Goal: Task Accomplishment & Management: Use online tool/utility

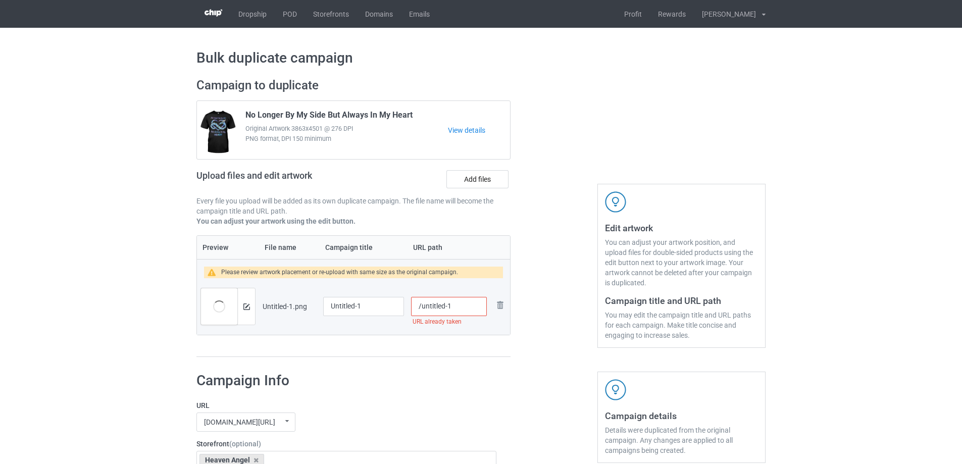
click at [256, 310] on td "Preview and edit artwork" at bounding box center [228, 306] width 62 height 57
click at [252, 310] on div at bounding box center [246, 306] width 18 height 36
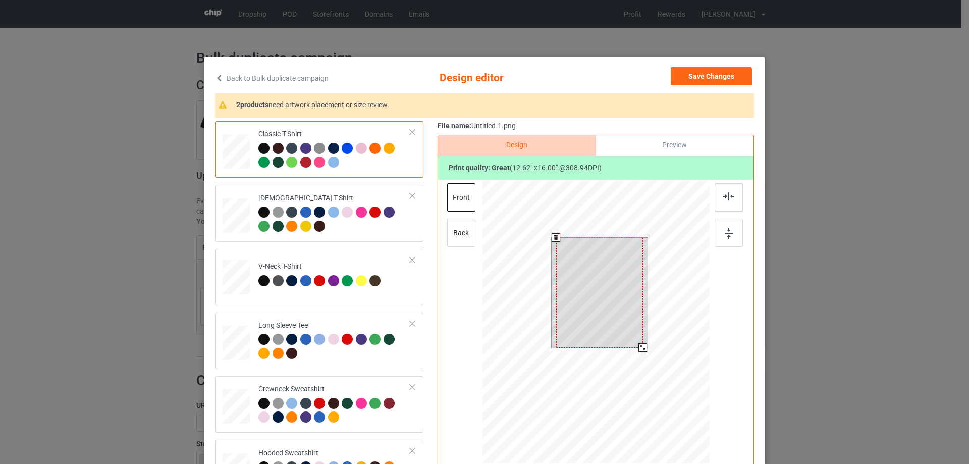
click at [647, 358] on div at bounding box center [596, 323] width 227 height 287
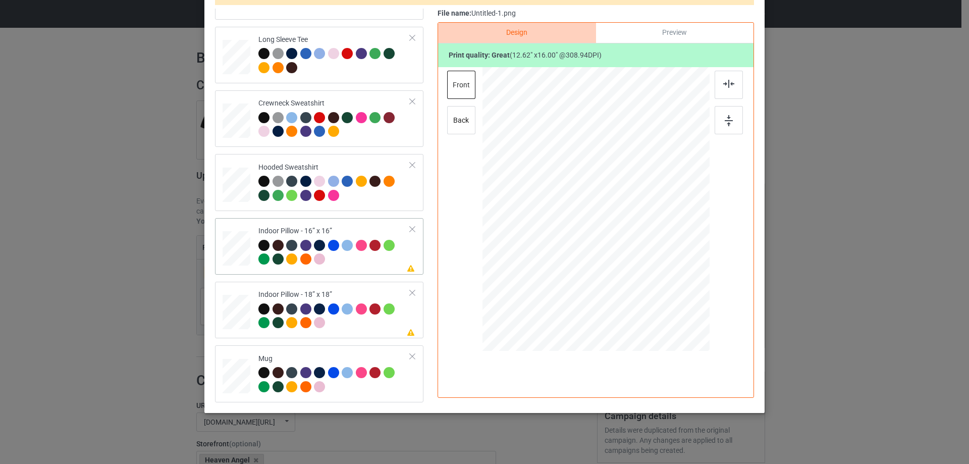
scroll to position [119, 0]
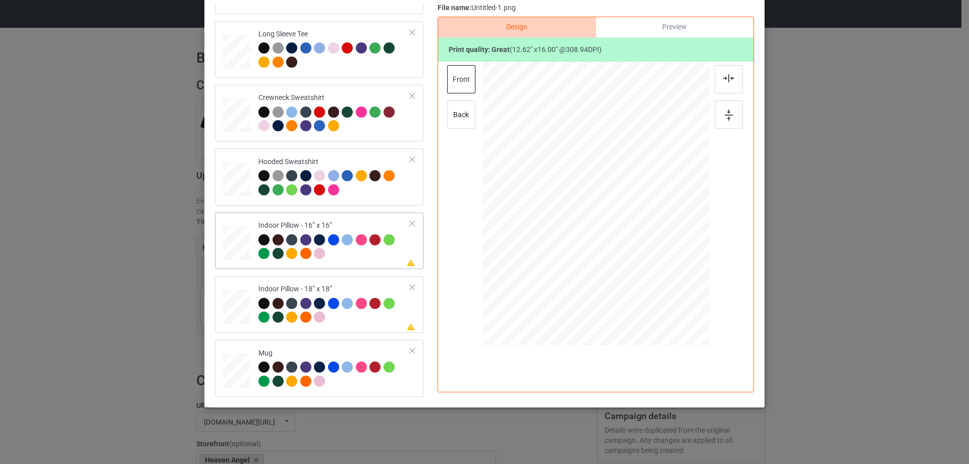
click at [231, 234] on div at bounding box center [237, 243] width 28 height 28
drag, startPoint x: 661, startPoint y: 290, endPoint x: 656, endPoint y: 281, distance: 10.8
click at [656, 281] on div at bounding box center [657, 281] width 9 height 9
click at [706, 23] on div "Preview" at bounding box center [675, 27] width 158 height 20
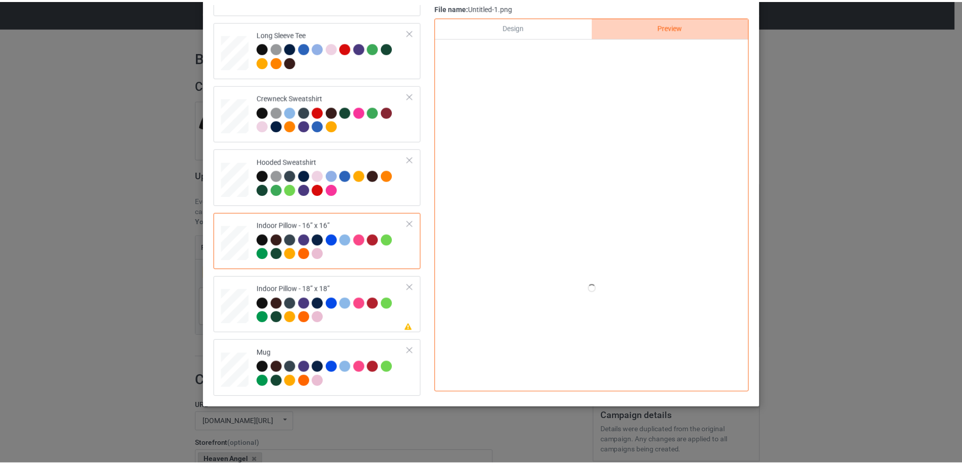
scroll to position [68, 0]
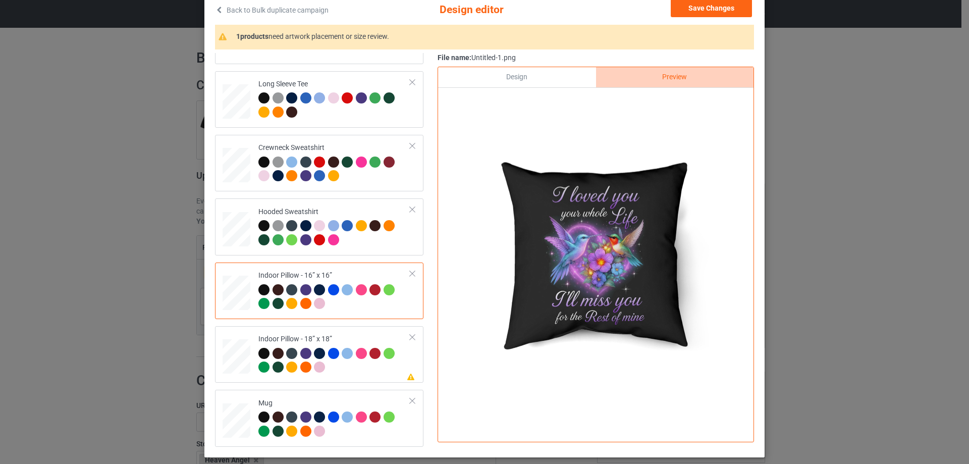
click at [554, 77] on div "Design" at bounding box center [517, 77] width 158 height 20
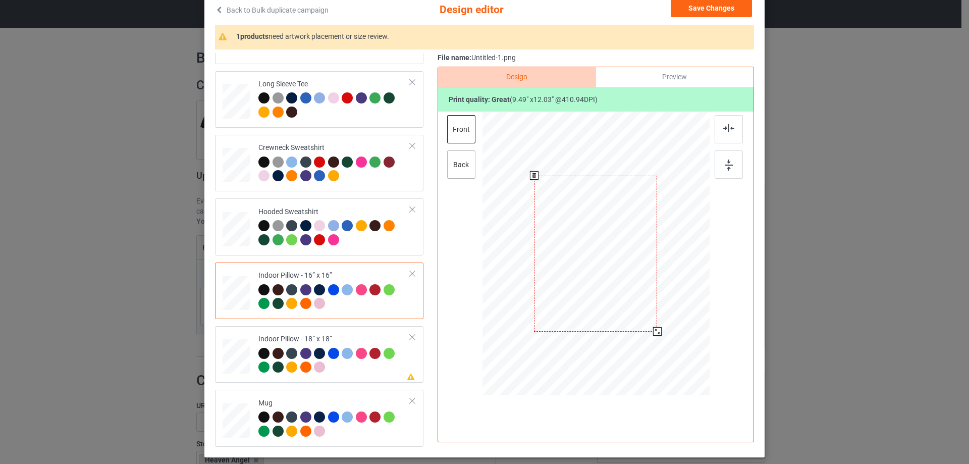
click at [465, 165] on div "back" at bounding box center [461, 164] width 28 height 28
drag, startPoint x: 656, startPoint y: 340, endPoint x: 652, endPoint y: 331, distance: 9.8
click at [654, 331] on div at bounding box center [658, 332] width 9 height 9
click at [373, 332] on td "Please review artwork placement Indoor Pillow - 18” x 18”" at bounding box center [334, 354] width 163 height 48
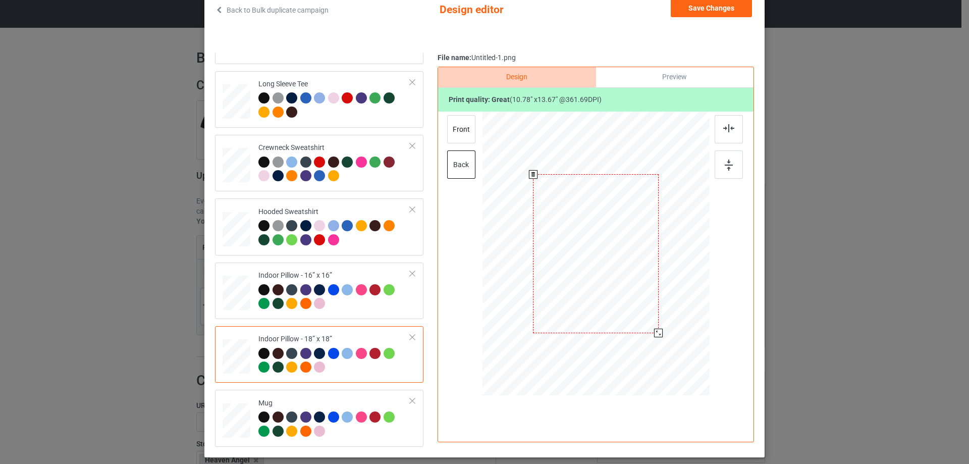
drag, startPoint x: 662, startPoint y: 343, endPoint x: 658, endPoint y: 335, distance: 9.0
click at [658, 335] on div at bounding box center [658, 333] width 9 height 9
click at [465, 136] on div "front" at bounding box center [461, 129] width 28 height 28
drag, startPoint x: 661, startPoint y: 338, endPoint x: 655, endPoint y: 331, distance: 9.3
click at [655, 331] on div at bounding box center [658, 332] width 9 height 9
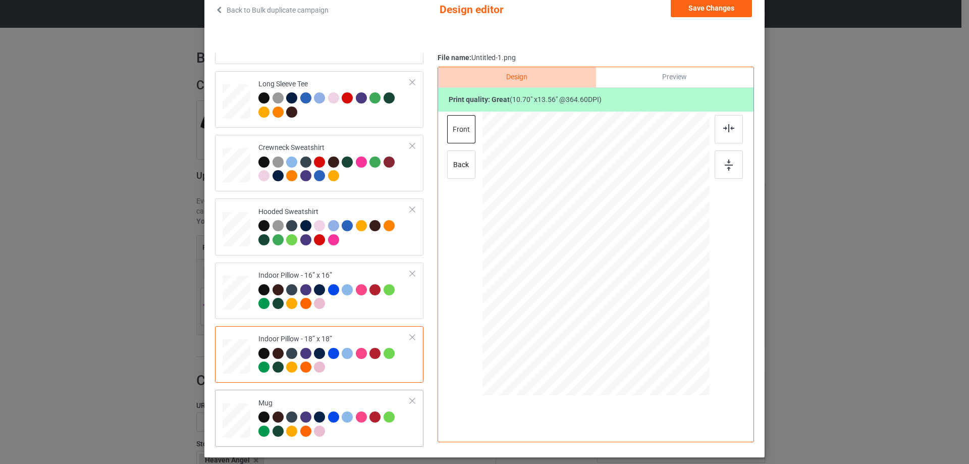
click at [315, 394] on div "Mug" at bounding box center [319, 418] width 209 height 57
click at [689, 295] on div at bounding box center [691, 295] width 9 height 9
click at [705, 15] on button "Save Changes" at bounding box center [711, 8] width 81 height 18
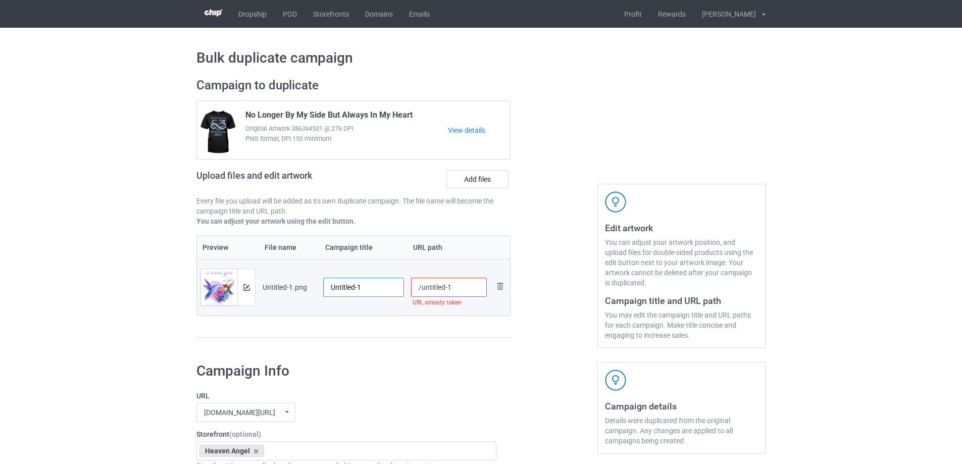
click at [375, 286] on input "Untitled-1" at bounding box center [363, 287] width 81 height 19
click at [375, 285] on input "Untitled-1" at bounding box center [363, 287] width 81 height 19
paste input "I Loved You Your Whole Life I'll Miss You The Rest Of Mine"
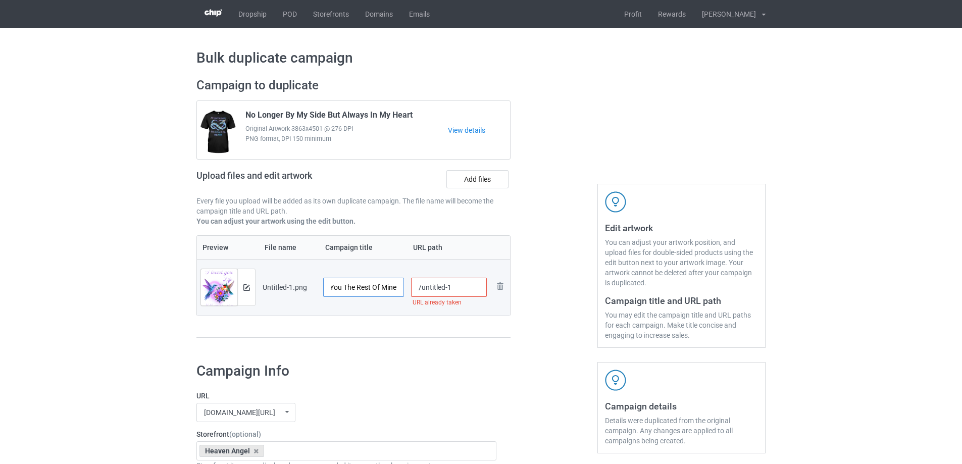
type input "I Loved You Your Whole Life I'll Miss You The Rest Of Mine"
click at [368, 317] on div "Preview File name Campaign title URL path Preview and edit artwork Untitled-1.p…" at bounding box center [353, 286] width 314 height 103
drag, startPoint x: 456, startPoint y: 288, endPoint x: 482, endPoint y: 286, distance: 25.8
click at [482, 286] on input "/untitled-1" at bounding box center [449, 287] width 76 height 19
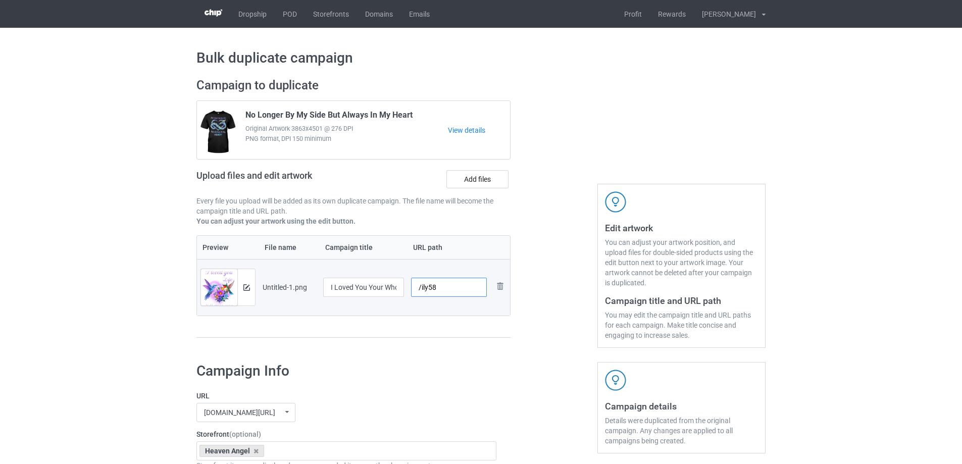
type input "/ily58"
click at [542, 336] on div at bounding box center [554, 213] width 73 height 284
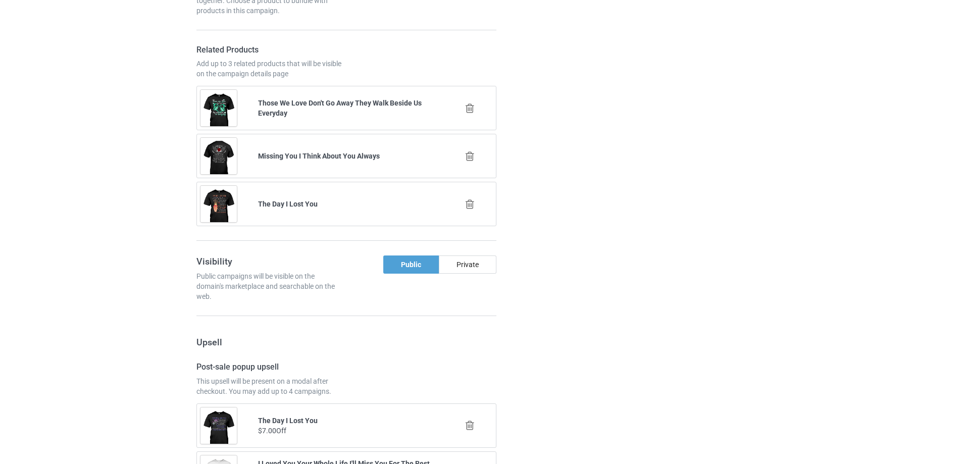
scroll to position [1175, 0]
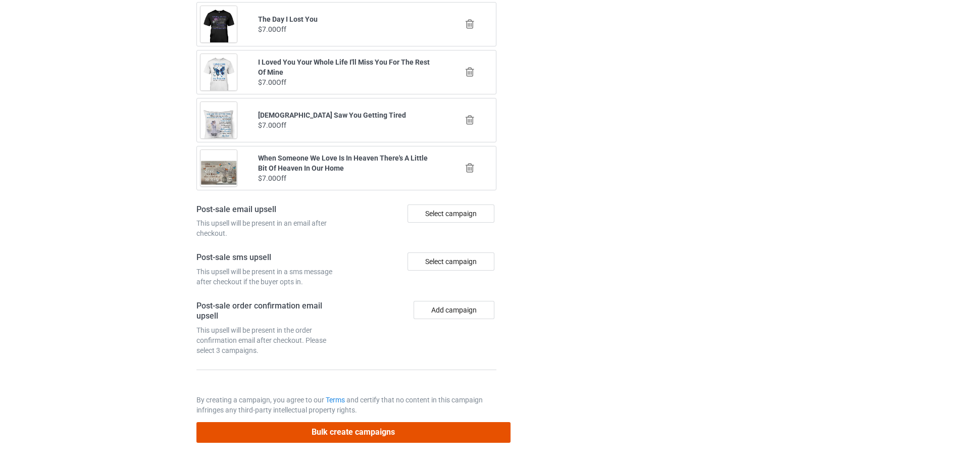
click at [408, 427] on button "Bulk create campaigns" at bounding box center [353, 432] width 314 height 21
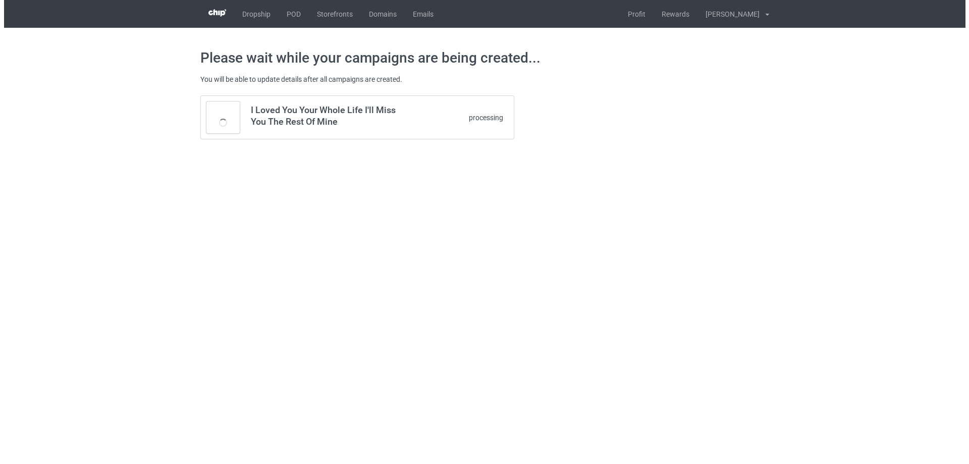
scroll to position [0, 0]
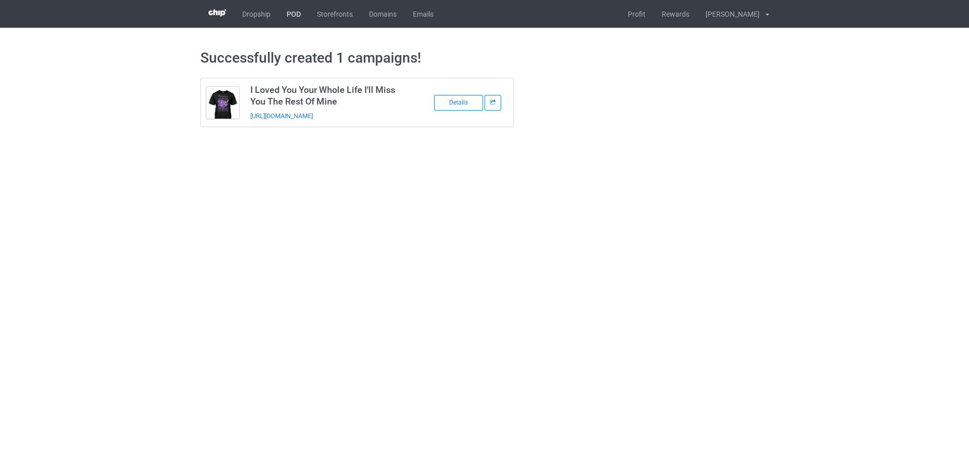
click at [288, 13] on link "POD" at bounding box center [294, 14] width 30 height 28
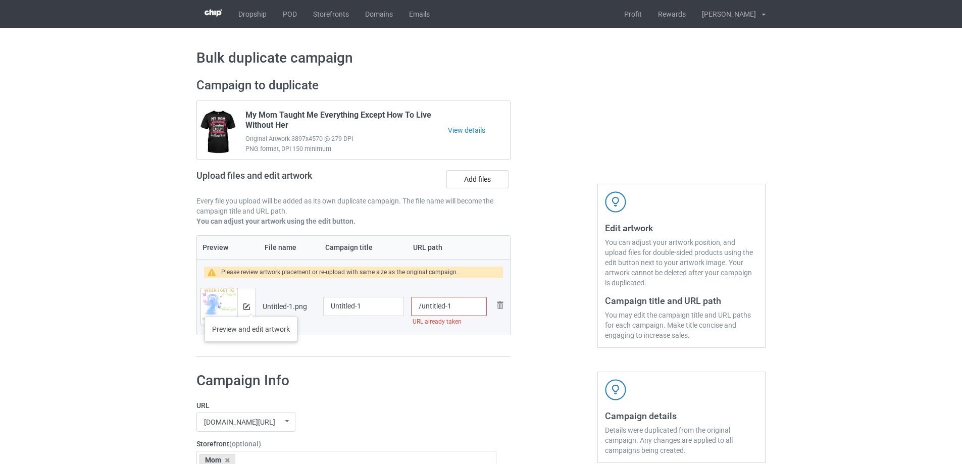
click at [251, 306] on div at bounding box center [246, 306] width 18 height 36
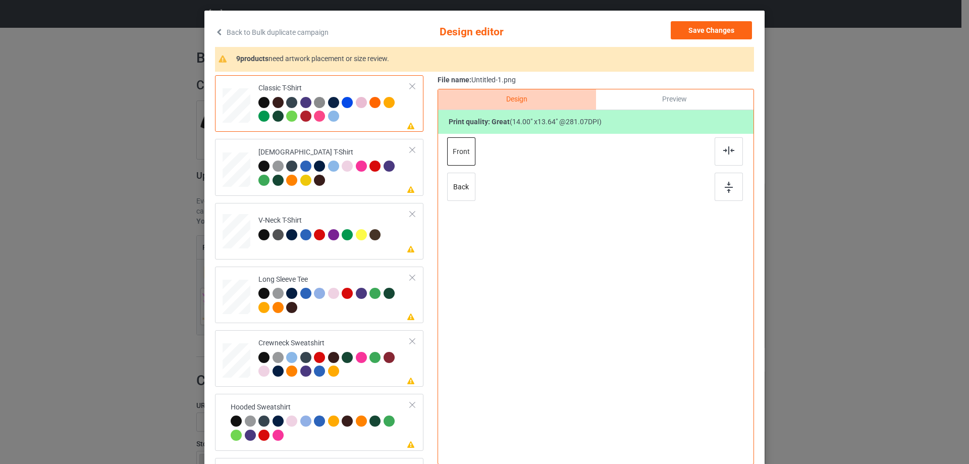
scroll to position [50, 0]
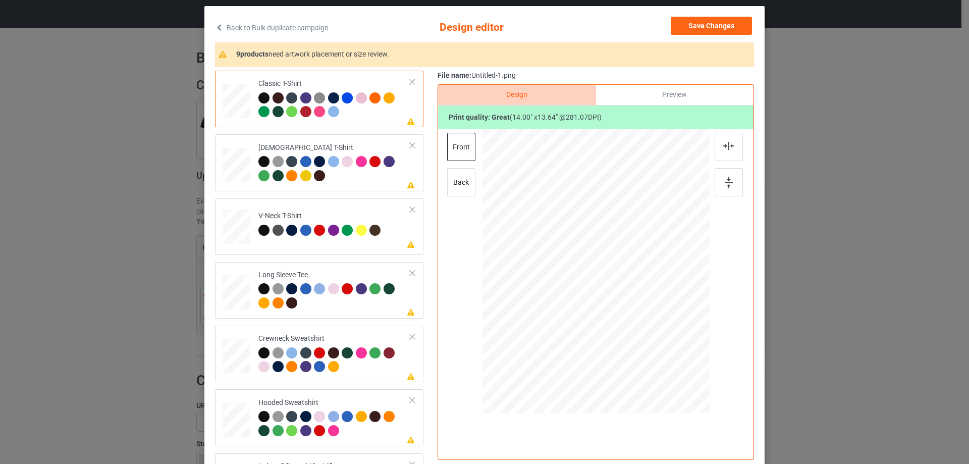
click at [433, 240] on div "Please review artwork placement Classic T-Shirt Please review artwork placement…" at bounding box center [484, 268] width 539 height 394
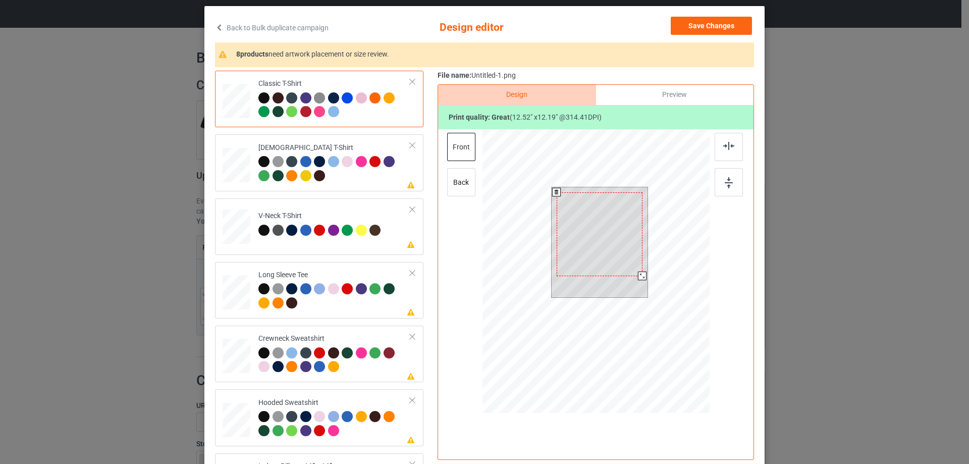
drag, startPoint x: 642, startPoint y: 279, endPoint x: 638, endPoint y: 274, distance: 6.8
click at [638, 274] on div at bounding box center [642, 276] width 9 height 9
click at [613, 261] on div at bounding box center [600, 235] width 86 height 84
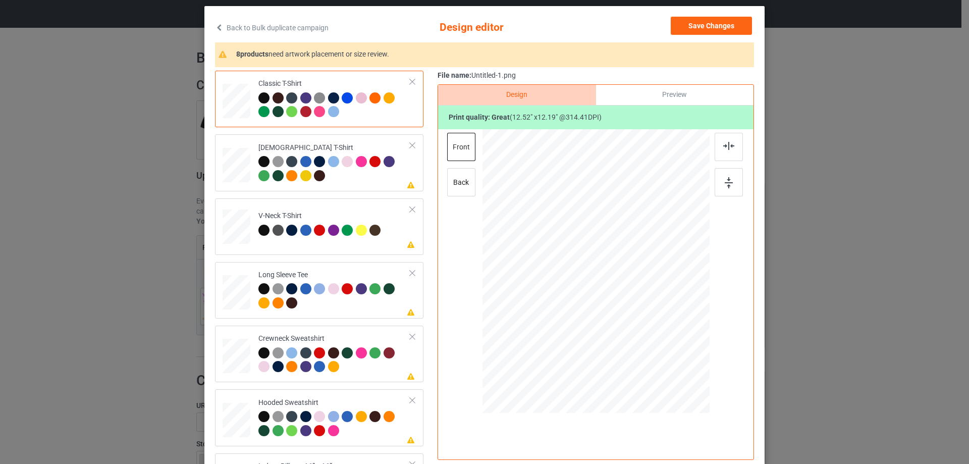
click at [676, 97] on div "Preview" at bounding box center [675, 95] width 158 height 20
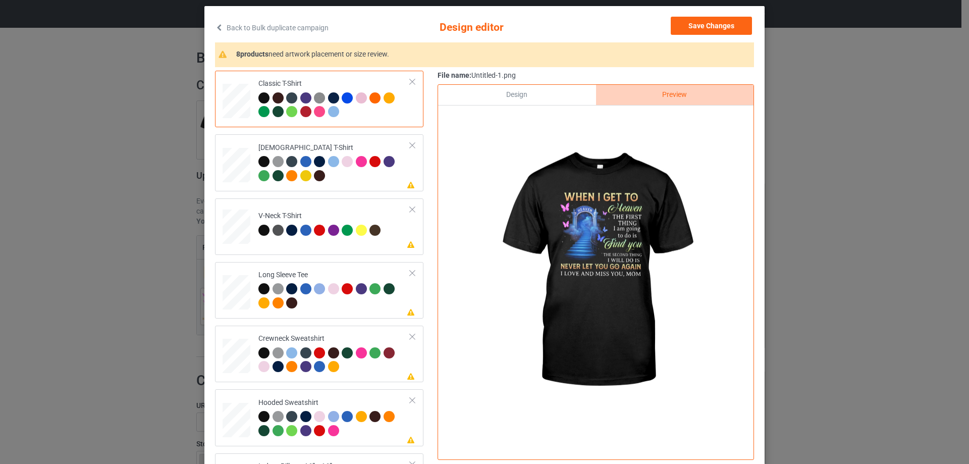
click at [552, 90] on div "Design" at bounding box center [517, 95] width 158 height 20
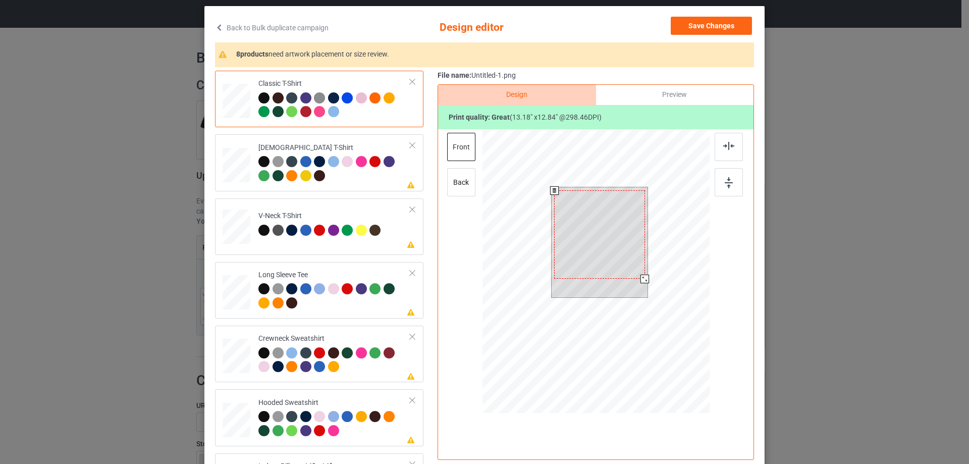
click at [642, 279] on div at bounding box center [645, 279] width 9 height 9
click at [628, 95] on div "Preview" at bounding box center [675, 95] width 158 height 20
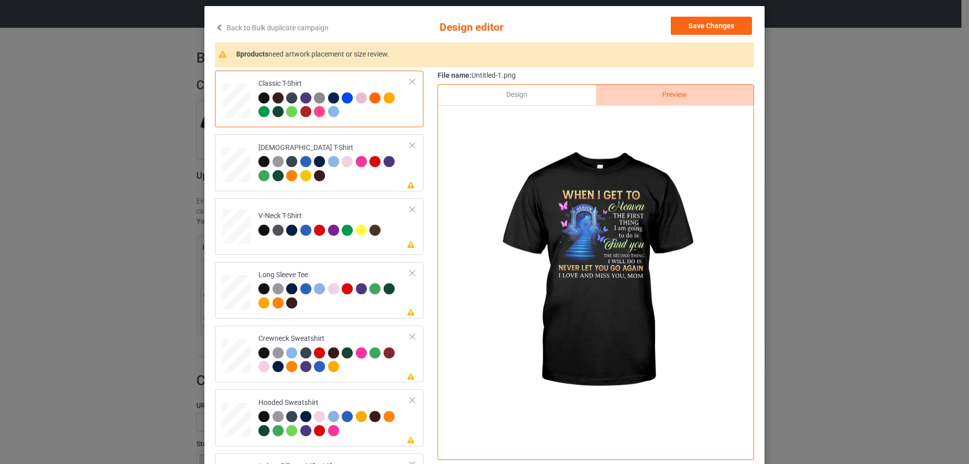
click at [566, 93] on div "Design" at bounding box center [517, 95] width 158 height 20
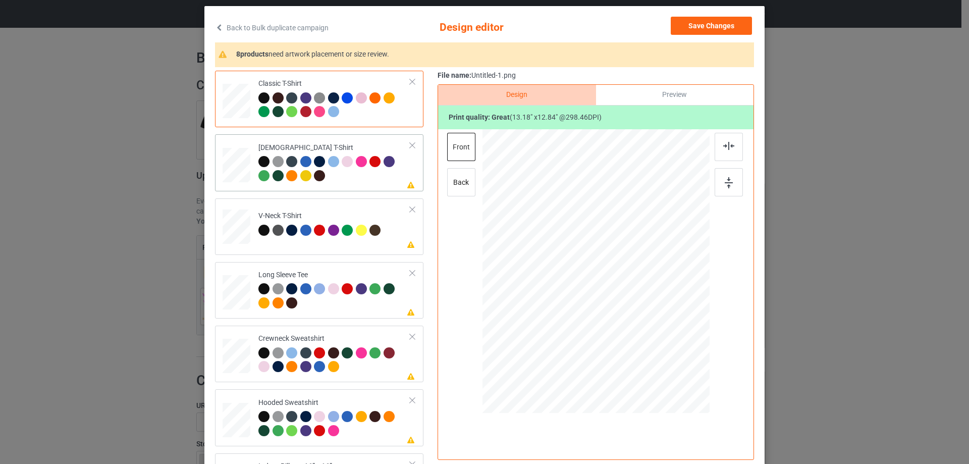
click at [367, 183] on div at bounding box center [335, 170] width 152 height 28
click at [729, 147] on img at bounding box center [729, 146] width 11 height 8
click at [374, 246] on td "Please review artwork placement V-Neck T-Shirt" at bounding box center [334, 224] width 163 height 44
click at [731, 155] on div at bounding box center [729, 147] width 28 height 28
click at [397, 302] on div at bounding box center [335, 297] width 152 height 28
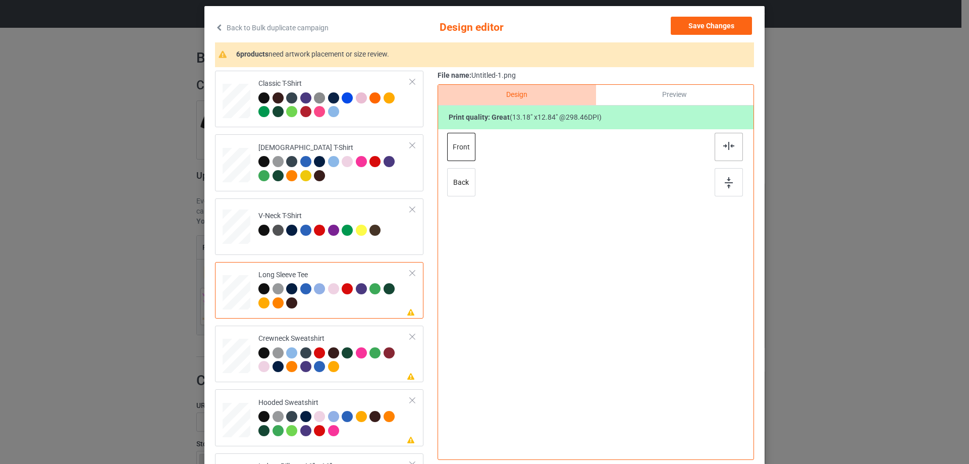
click at [724, 149] on img at bounding box center [729, 146] width 11 height 8
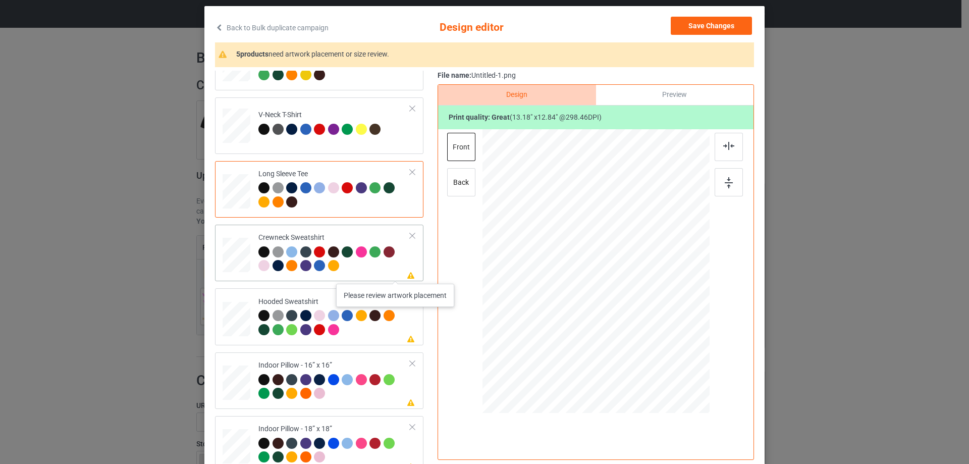
click at [407, 274] on icon at bounding box center [411, 274] width 9 height 7
click at [731, 151] on div at bounding box center [729, 147] width 28 height 28
click at [364, 296] on td "Please review artwork placement Hooded Sweatshirt" at bounding box center [334, 316] width 163 height 48
click at [730, 139] on div at bounding box center [729, 147] width 28 height 28
drag, startPoint x: 341, startPoint y: 364, endPoint x: 573, endPoint y: 310, distance: 238.5
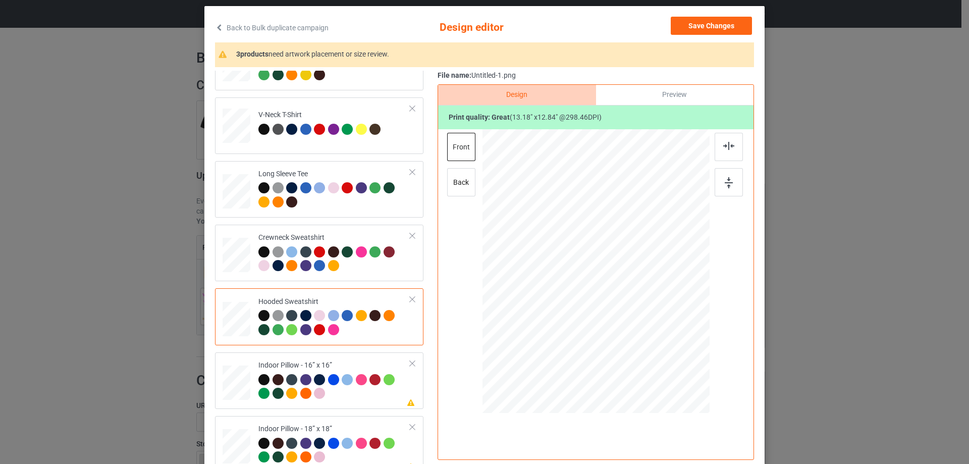
click at [341, 364] on div "Indoor Pillow - 16” x 16”" at bounding box center [335, 380] width 152 height 38
click at [667, 344] on div at bounding box center [671, 344] width 9 height 9
click at [646, 84] on div "File name: Untitled-1.png Design Preview Print quality: great ( 11.59 " x 11.29…" at bounding box center [596, 268] width 317 height 394
click at [642, 89] on div "Preview" at bounding box center [675, 95] width 158 height 20
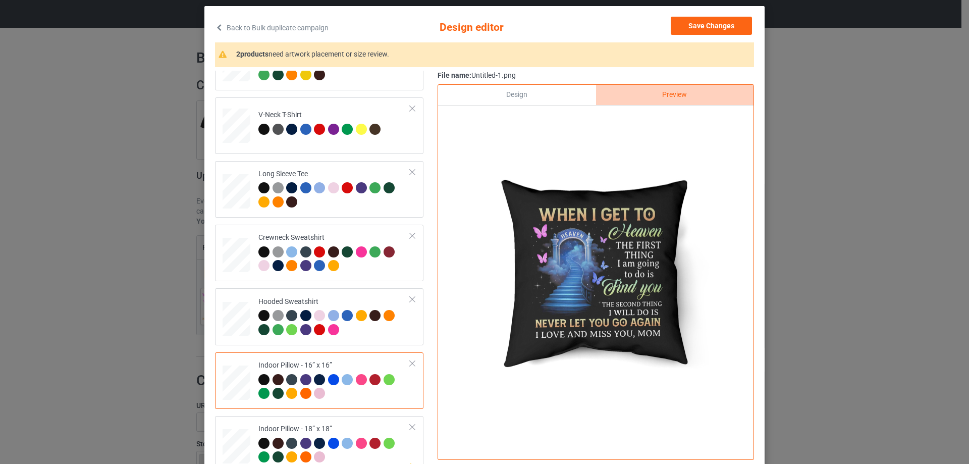
click at [525, 96] on div "Design" at bounding box center [517, 95] width 158 height 20
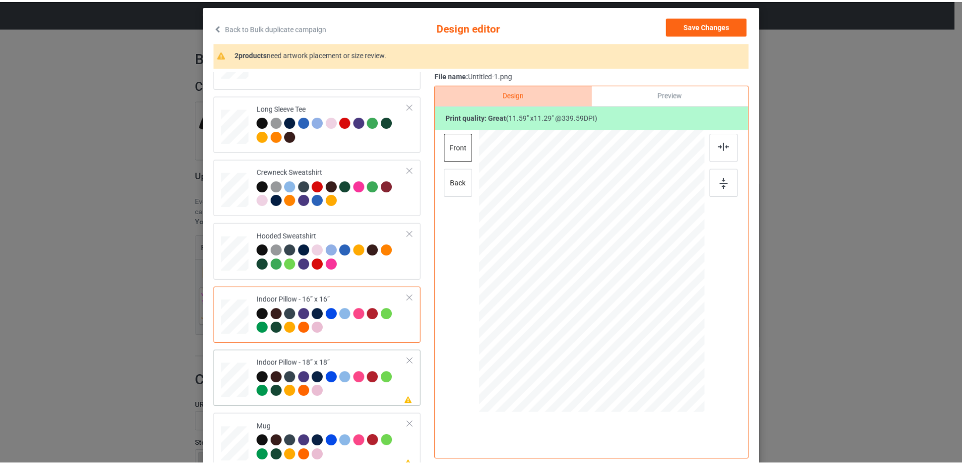
scroll to position [173, 0]
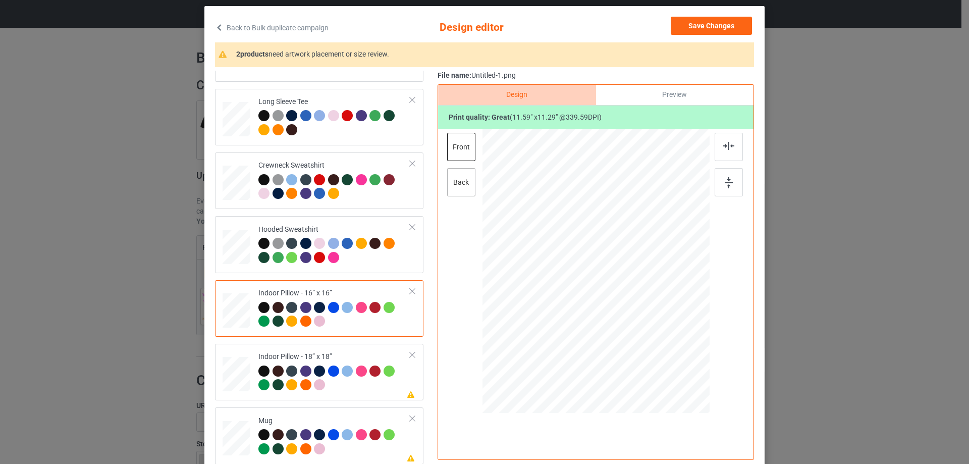
click at [456, 185] on div "back" at bounding box center [461, 182] width 28 height 28
drag, startPoint x: 659, startPoint y: 339, endPoint x: 668, endPoint y: 344, distance: 9.8
click at [668, 344] on div at bounding box center [671, 344] width 9 height 9
click at [281, 348] on div "Please review artwork placement Indoor Pillow - 18” x 18”" at bounding box center [319, 372] width 209 height 57
drag, startPoint x: 659, startPoint y: 337, endPoint x: 665, endPoint y: 342, distance: 8.2
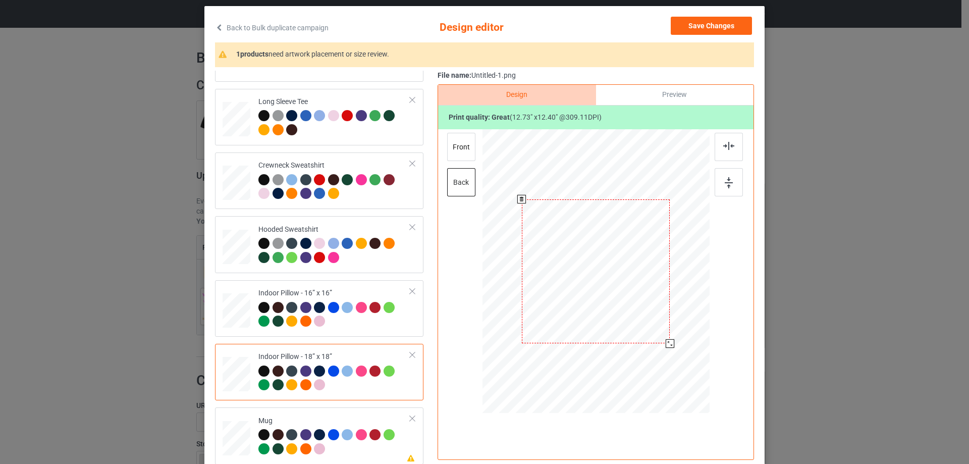
click at [666, 342] on div at bounding box center [670, 343] width 9 height 9
click at [463, 164] on div "front back" at bounding box center [462, 168] width 30 height 71
click at [463, 151] on div "front" at bounding box center [461, 147] width 28 height 28
click at [667, 345] on div at bounding box center [671, 344] width 9 height 9
click at [245, 418] on td at bounding box center [238, 436] width 30 height 48
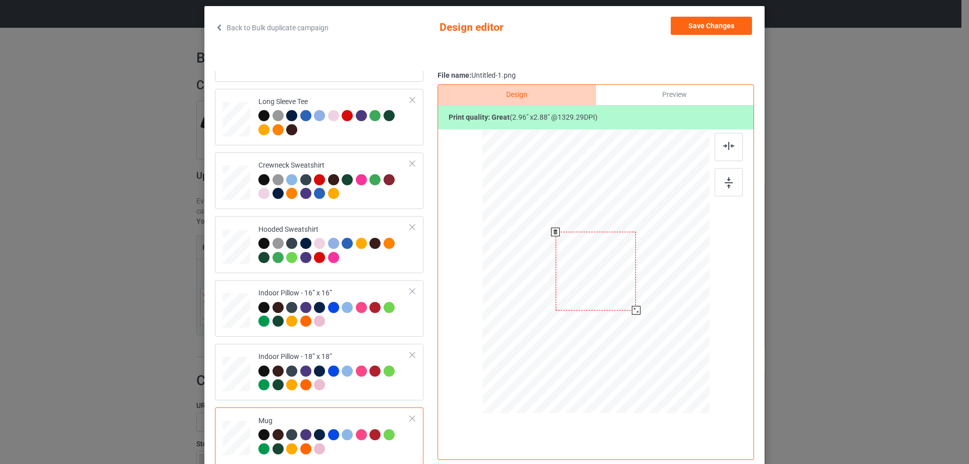
drag, startPoint x: 658, startPoint y: 338, endPoint x: 639, endPoint y: 301, distance: 41.1
click at [639, 301] on div at bounding box center [596, 271] width 227 height 94
drag, startPoint x: 609, startPoint y: 283, endPoint x: 671, endPoint y: 286, distance: 62.2
click at [671, 286] on div at bounding box center [658, 274] width 80 height 78
click at [735, 179] on div at bounding box center [729, 182] width 28 height 28
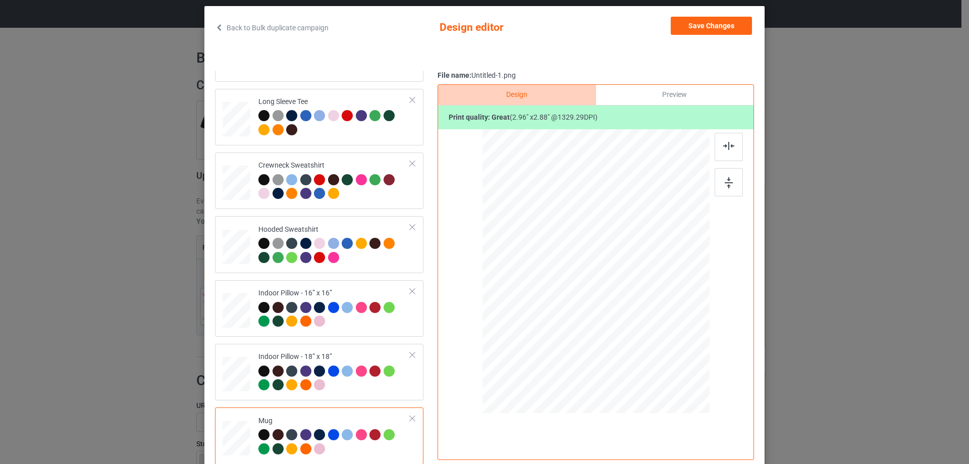
click at [691, 97] on div "Preview" at bounding box center [675, 95] width 158 height 20
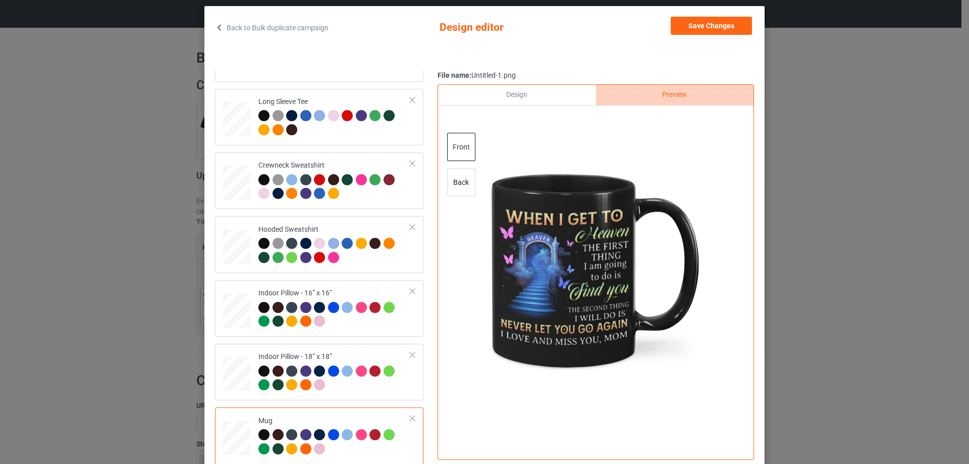
click at [541, 95] on div "Design" at bounding box center [517, 95] width 158 height 20
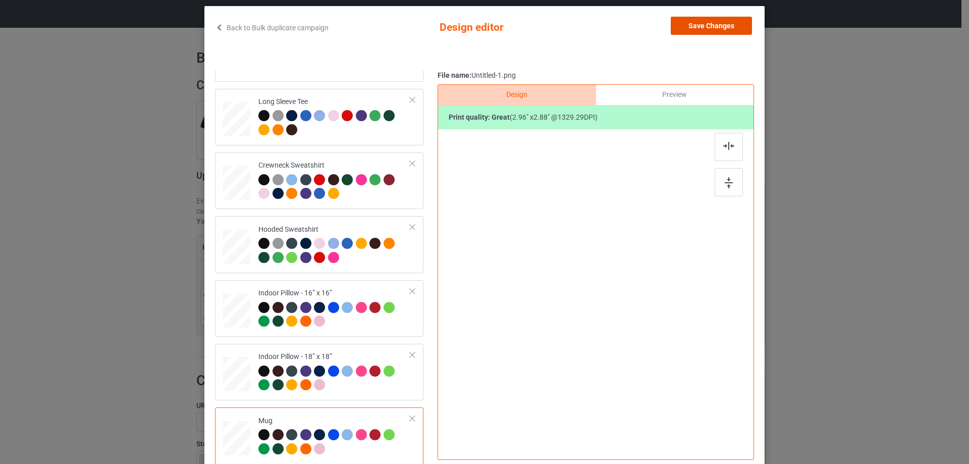
click at [693, 23] on button "Save Changes" at bounding box center [711, 26] width 81 height 18
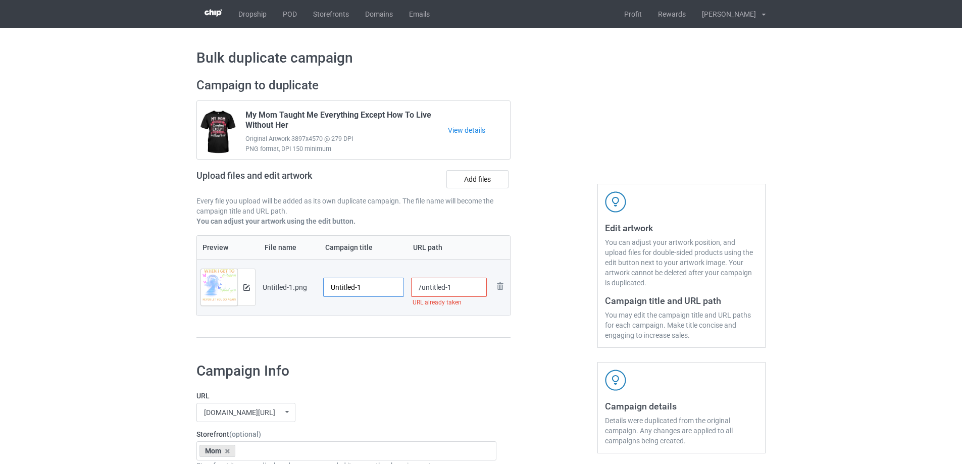
click at [344, 280] on input "Untitled-1" at bounding box center [363, 287] width 81 height 19
click at [344, 280] on input "When I Get To Heaven" at bounding box center [363, 287] width 81 height 19
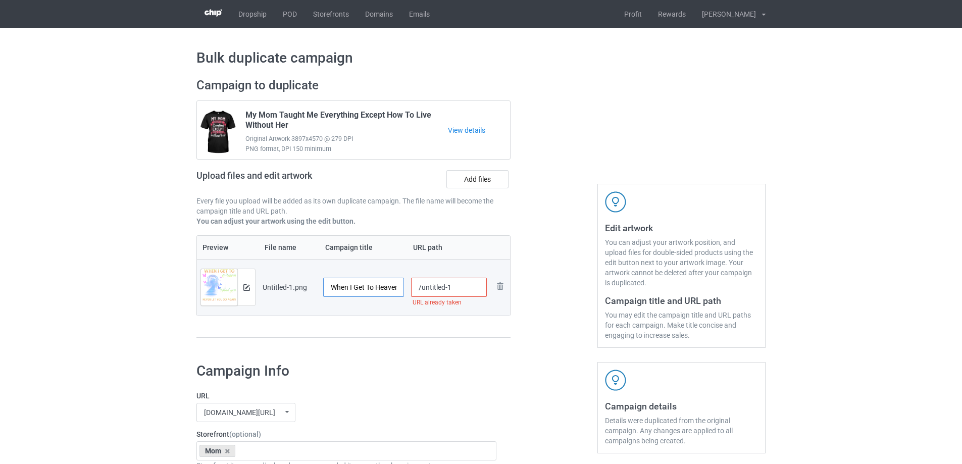
click at [341, 287] on input "When I Get To Heaven" at bounding box center [363, 287] width 81 height 19
click at [365, 286] on input "When I Get To Heaven" at bounding box center [363, 287] width 81 height 19
paste input "I Love And Miss You Mom"
type input "When I Get To Heaven I Love And Miss You Mom"
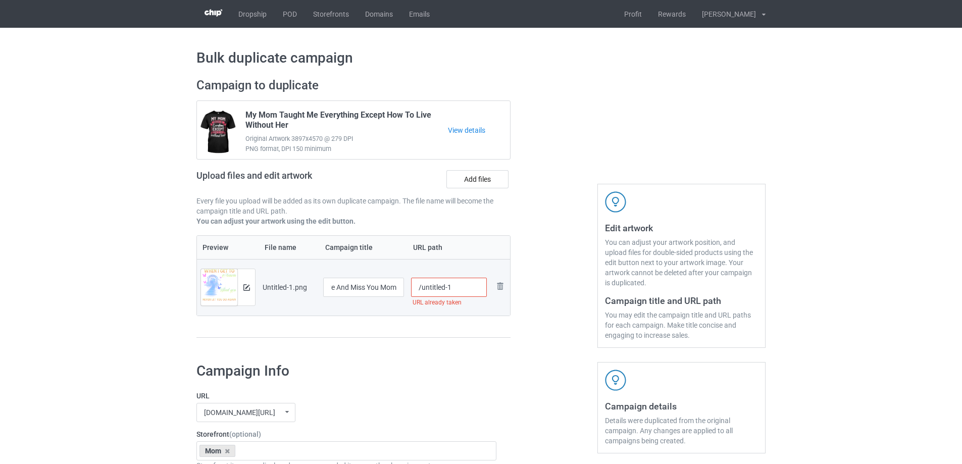
click at [381, 324] on div "Preview File name Campaign title URL path Preview and edit artwork Untitled-1.p…" at bounding box center [353, 286] width 314 height 103
drag, startPoint x: 421, startPoint y: 290, endPoint x: 468, endPoint y: 289, distance: 47.0
click at [468, 289] on input "/untitled-1" at bounding box center [449, 287] width 76 height 19
type input "/mwig2"
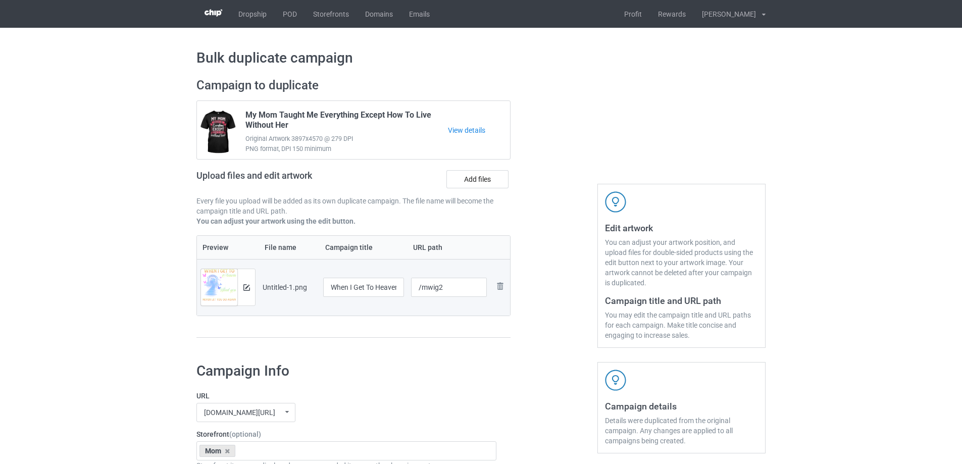
click at [561, 273] on div at bounding box center [554, 213] width 73 height 284
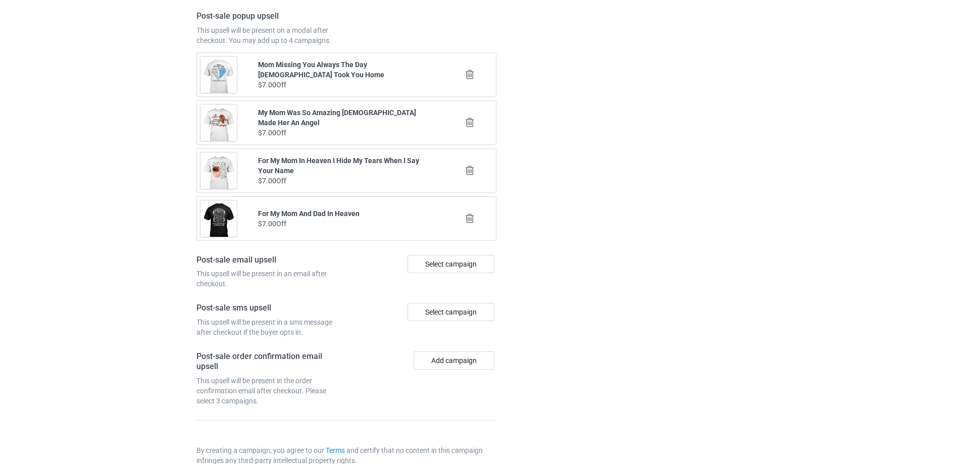
scroll to position [1175, 0]
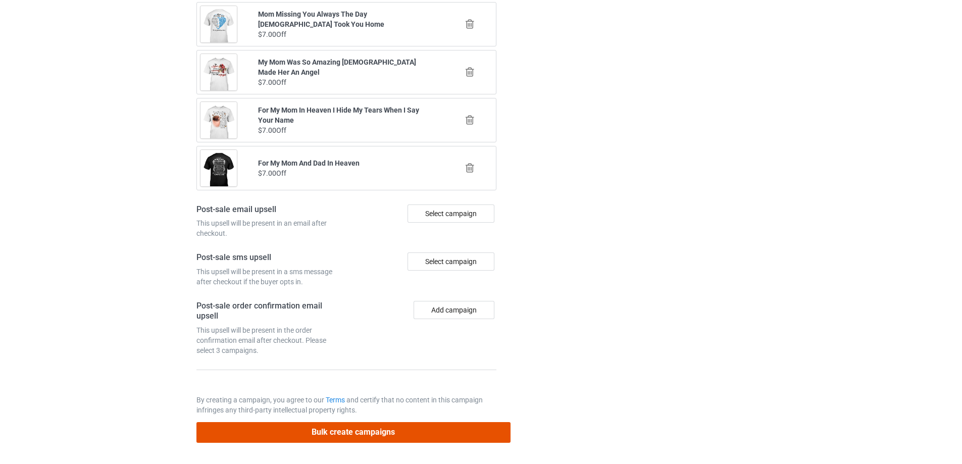
click at [403, 424] on button "Bulk create campaigns" at bounding box center [353, 432] width 314 height 21
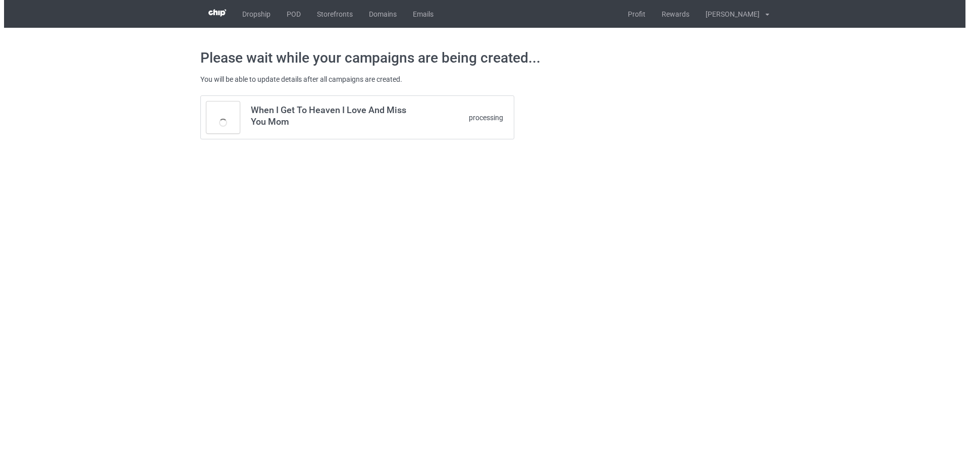
scroll to position [0, 0]
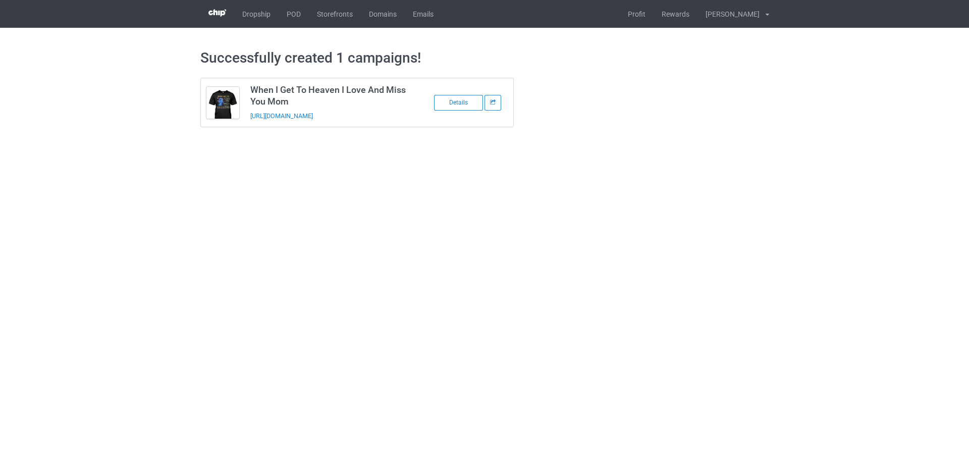
drag, startPoint x: 394, startPoint y: 121, endPoint x: 233, endPoint y: 126, distance: 161.7
click at [233, 126] on tbody "When I Get To Heaven I Love And Miss You Mom https://www.sendinglovetoheaven.co…" at bounding box center [357, 102] width 313 height 48
click at [390, 138] on div "Successfully created 1 campaigns! When I Get To Heaven I Love And Miss You Mom …" at bounding box center [484, 88] width 569 height 121
drag, startPoint x: 393, startPoint y: 117, endPoint x: 249, endPoint y: 124, distance: 144.6
click at [249, 124] on td "When I Get To Heaven I Love And Miss You Mom https://www.sendinglovetoheaven.co…" at bounding box center [330, 102] width 171 height 48
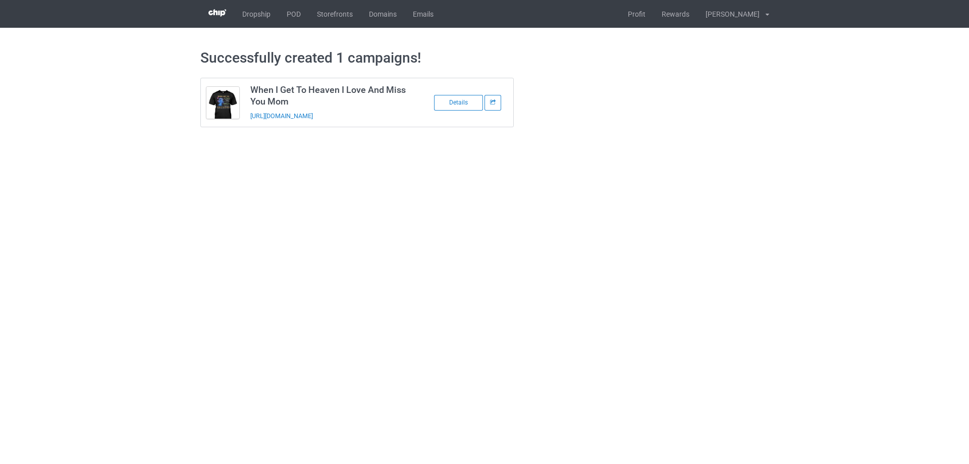
copy link "https://www.sendinglovetoheaven.com/mwig2"
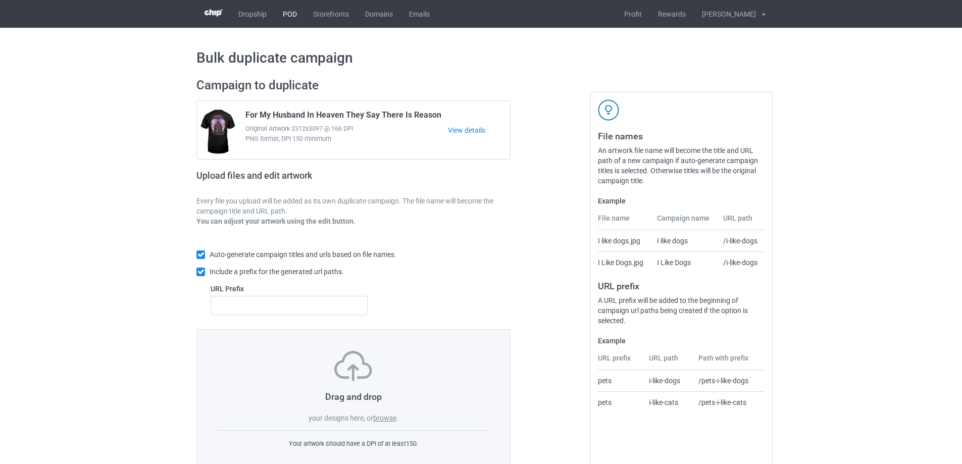
click at [287, 14] on link "POD" at bounding box center [290, 14] width 30 height 28
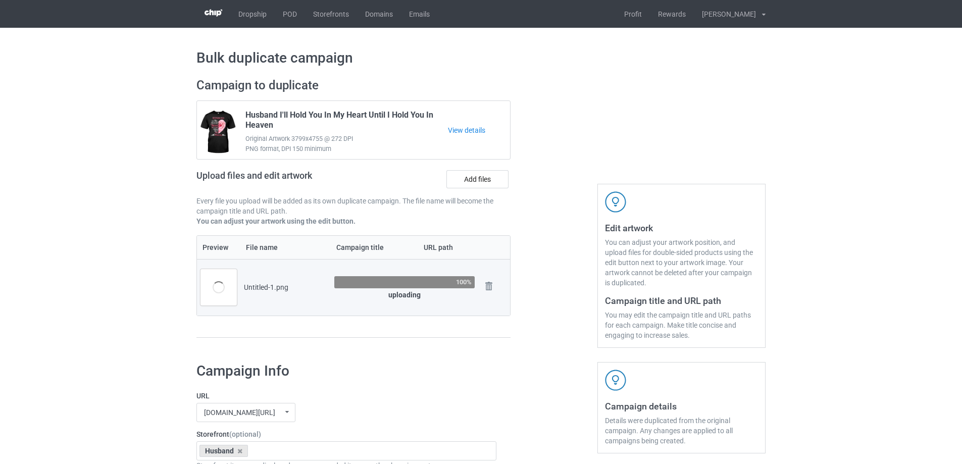
click at [562, 164] on div at bounding box center [554, 213] width 73 height 284
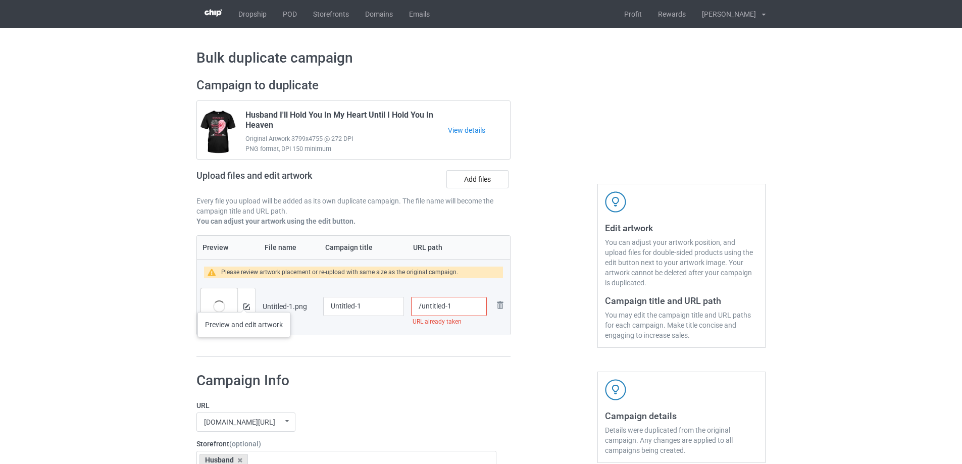
click at [244, 302] on div at bounding box center [246, 306] width 18 height 36
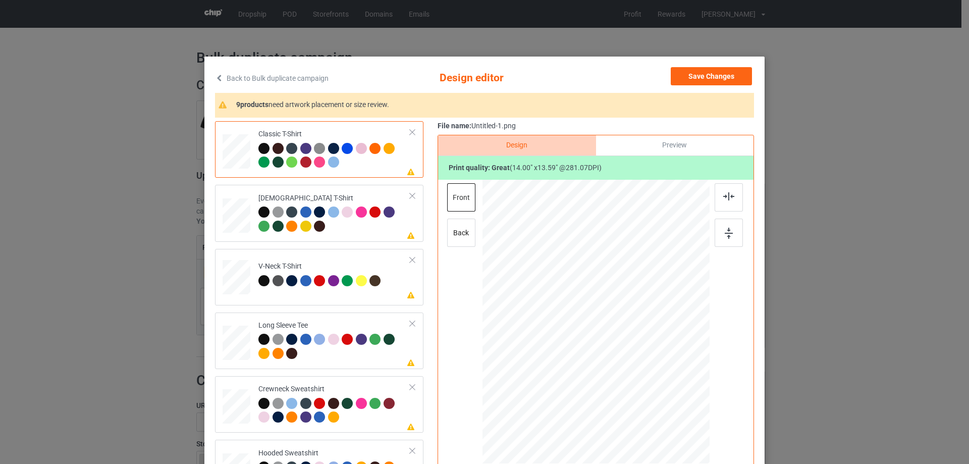
click at [430, 247] on div "Please review artwork placement Classic T-Shirt Please review artwork placement…" at bounding box center [484, 318] width 539 height 394
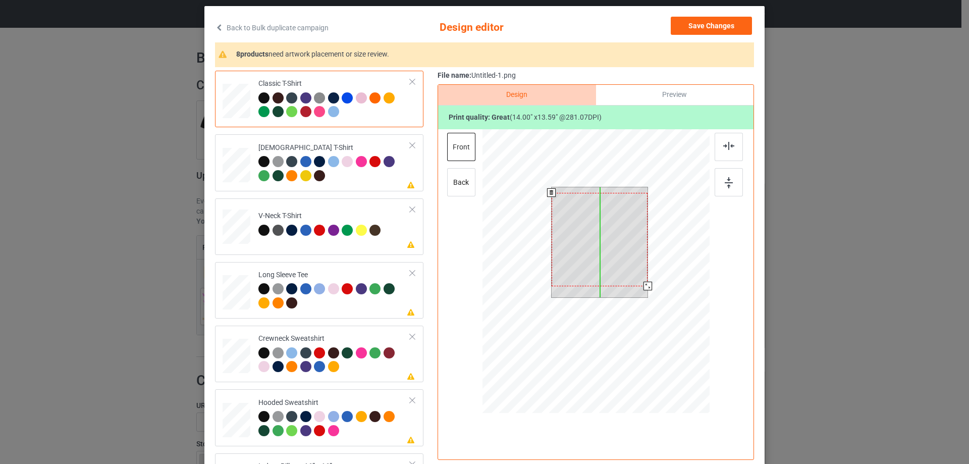
drag, startPoint x: 613, startPoint y: 239, endPoint x: 613, endPoint y: 244, distance: 5.6
click at [613, 244] on div at bounding box center [600, 239] width 96 height 93
click at [642, 283] on div at bounding box center [645, 283] width 9 height 9
click at [634, 259] on div at bounding box center [600, 235] width 90 height 87
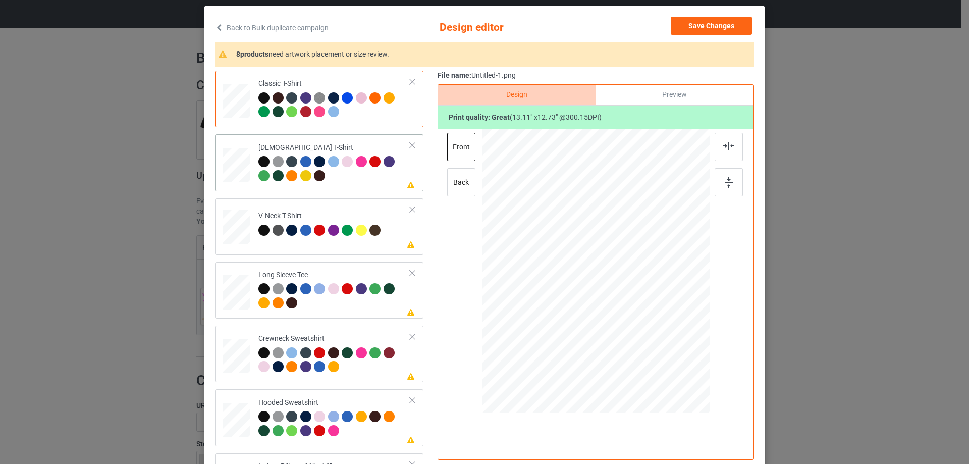
click at [348, 185] on td "Please review artwork placement Ladies T-Shirt" at bounding box center [334, 162] width 163 height 48
click at [724, 148] on img at bounding box center [729, 146] width 11 height 8
click at [311, 244] on td "Please review artwork placement V-Neck T-Shirt" at bounding box center [334, 224] width 163 height 44
click at [719, 140] on div at bounding box center [729, 147] width 28 height 28
click at [319, 276] on div "Long Sleeve Tee" at bounding box center [335, 289] width 152 height 38
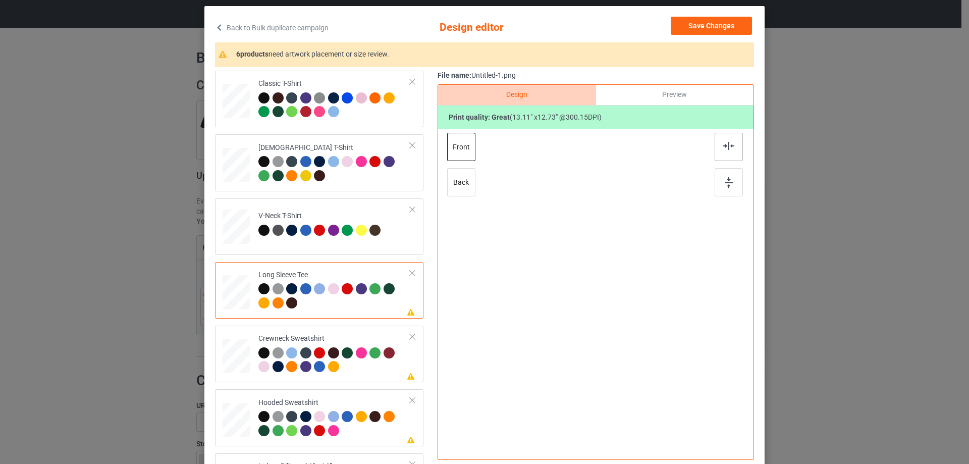
click at [734, 143] on div at bounding box center [729, 147] width 28 height 28
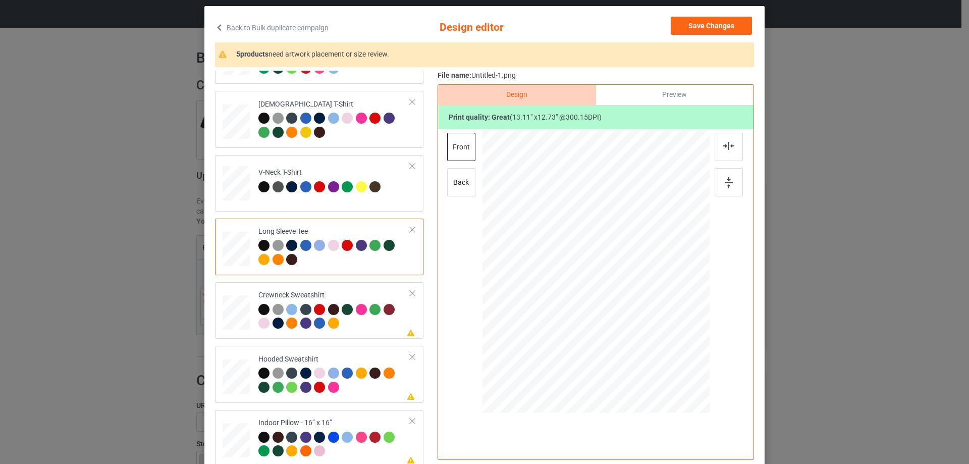
scroll to position [101, 0]
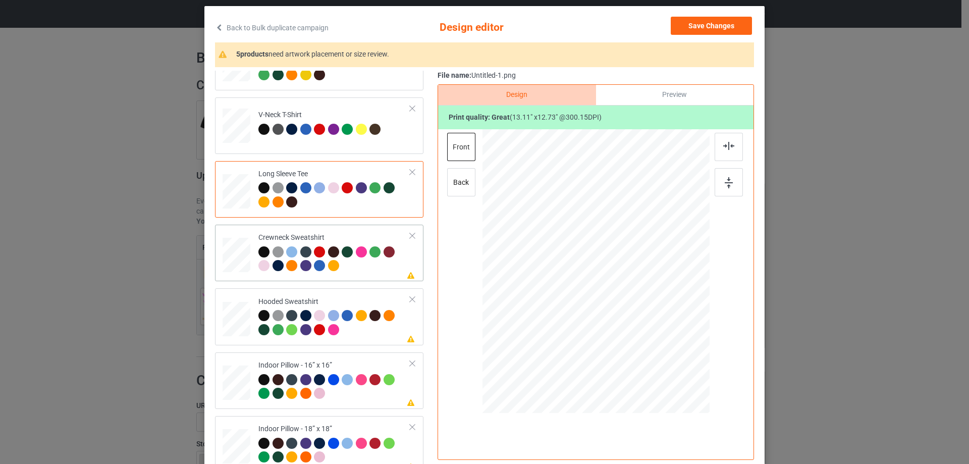
click at [344, 271] on div at bounding box center [335, 260] width 152 height 28
click at [724, 143] on img at bounding box center [729, 146] width 11 height 8
click at [346, 298] on div "Hooded Sweatshirt" at bounding box center [335, 316] width 152 height 38
click at [717, 139] on div at bounding box center [729, 147] width 28 height 28
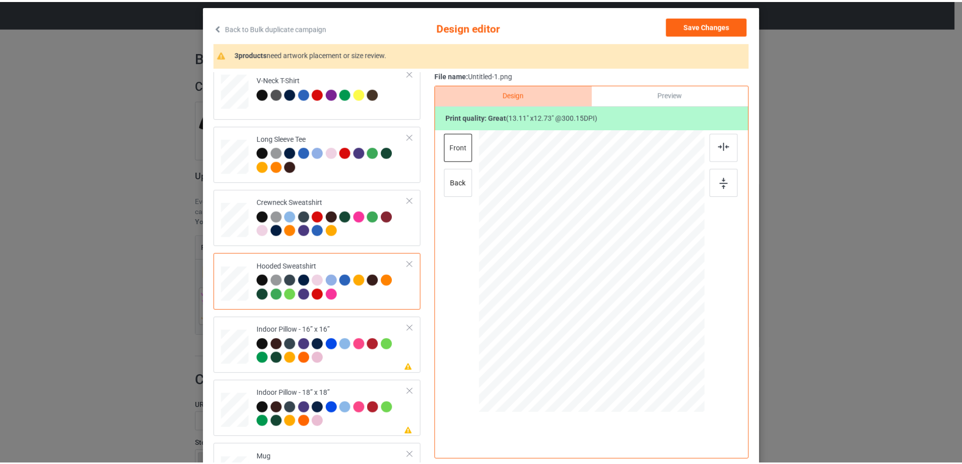
scroll to position [173, 0]
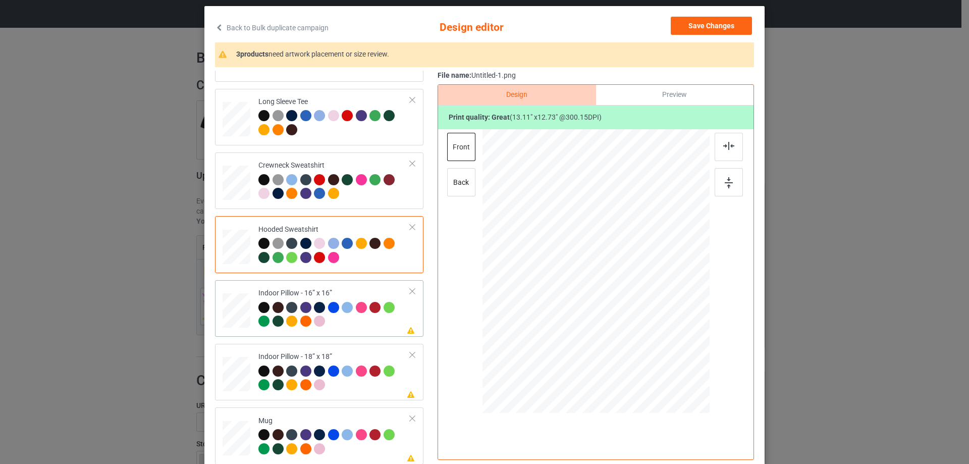
click at [368, 334] on div "Please review artwork placement Indoor Pillow - 16” x 16”" at bounding box center [319, 308] width 209 height 57
drag, startPoint x: 661, startPoint y: 337, endPoint x: 668, endPoint y: 345, distance: 10.4
click at [668, 345] on div at bounding box center [671, 344] width 9 height 9
drag, startPoint x: 646, startPoint y: 70, endPoint x: 651, endPoint y: 93, distance: 24.2
click at [646, 72] on div "2 products need artwork placement or size review. Classic T-Shirt Ladies T-Shir…" at bounding box center [484, 253] width 539 height 422
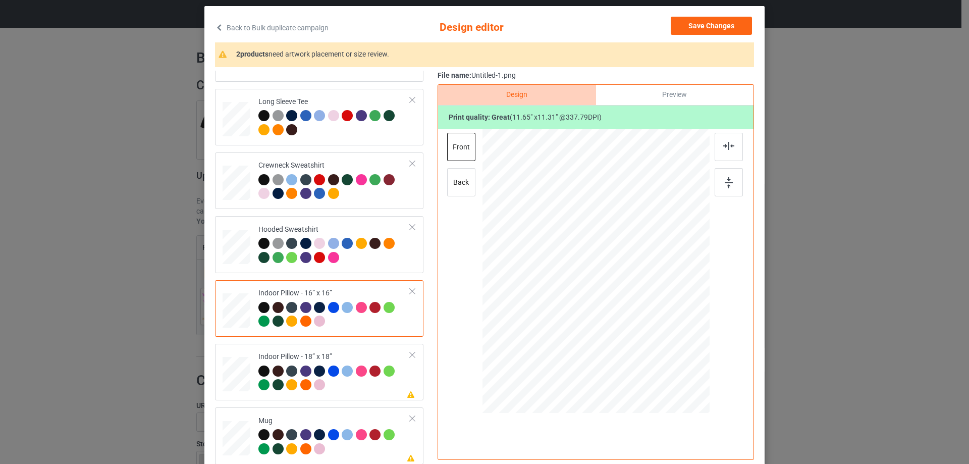
click at [651, 93] on div "Preview" at bounding box center [675, 95] width 158 height 20
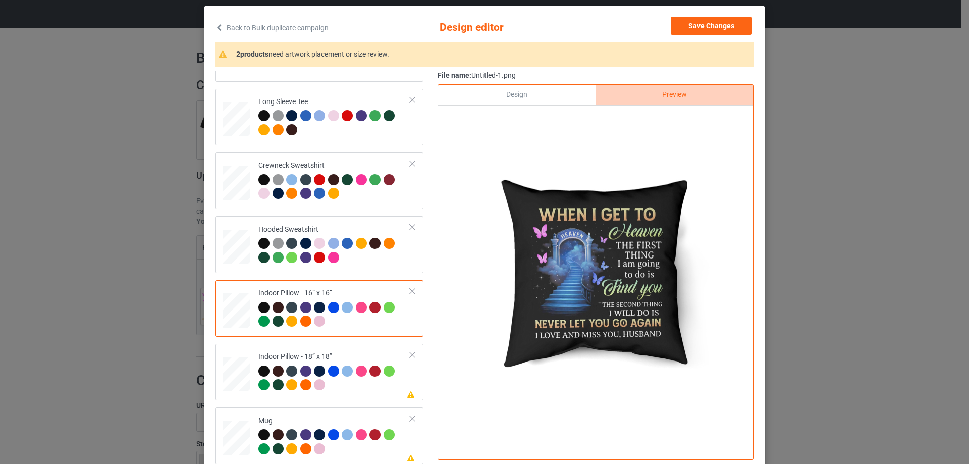
click at [551, 104] on div "Design" at bounding box center [517, 95] width 158 height 20
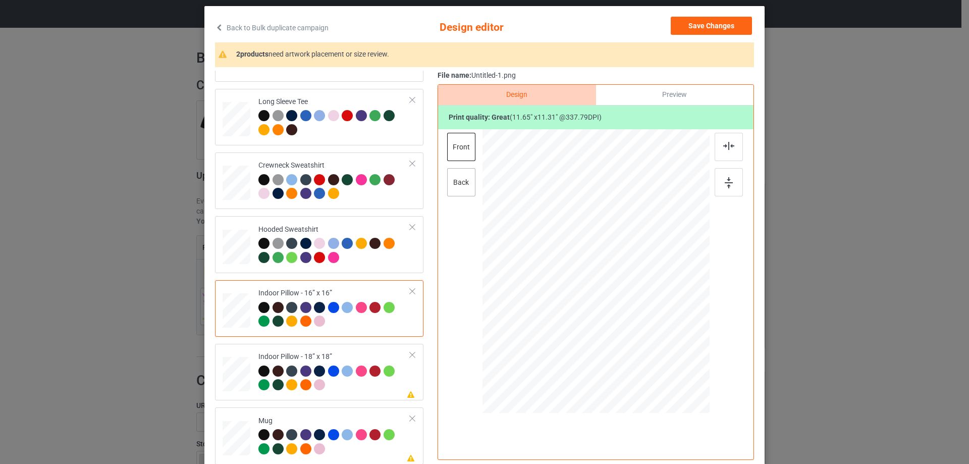
click at [461, 183] on div "back" at bounding box center [461, 182] width 28 height 28
drag, startPoint x: 660, startPoint y: 337, endPoint x: 669, endPoint y: 345, distance: 11.8
click at [669, 345] on div at bounding box center [673, 345] width 9 height 9
drag, startPoint x: 311, startPoint y: 338, endPoint x: 311, endPoint y: 346, distance: 8.6
click at [311, 338] on div "Classic T-Shirt Ladies T-Shirt V-Neck T-Shirt Long Sleeve Tee Crewneck Sweatshi…" at bounding box center [323, 181] width 216 height 567
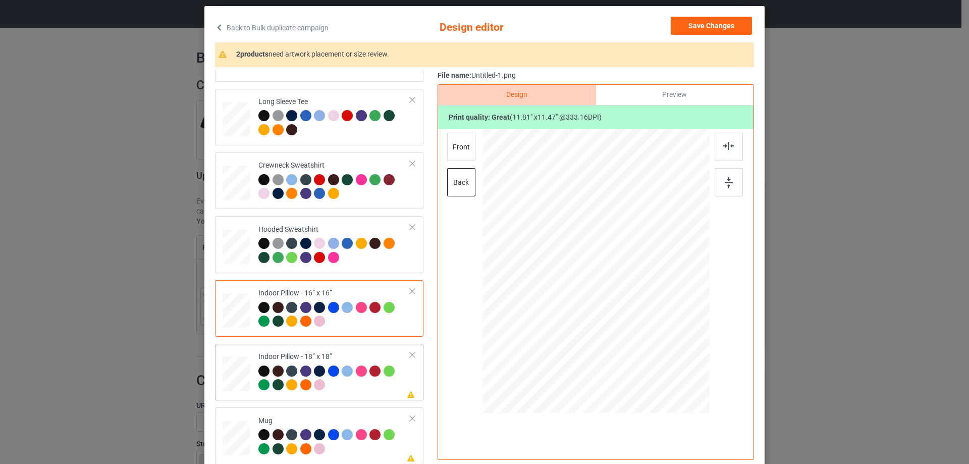
click at [310, 348] on div "Please review artwork placement Indoor Pillow - 18” x 18”" at bounding box center [319, 372] width 209 height 57
click at [670, 346] on div at bounding box center [674, 346] width 9 height 9
click at [473, 160] on div "front back" at bounding box center [462, 168] width 30 height 71
click at [472, 158] on div "front back" at bounding box center [462, 168] width 30 height 71
click at [470, 157] on div "front" at bounding box center [461, 147] width 28 height 28
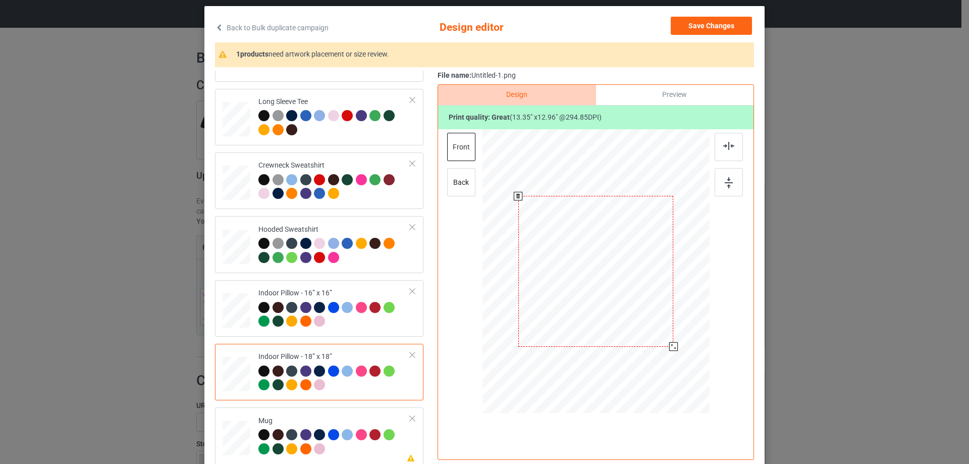
drag, startPoint x: 662, startPoint y: 339, endPoint x: 673, endPoint y: 348, distance: 14.3
click at [673, 348] on div at bounding box center [674, 346] width 9 height 9
click at [353, 421] on div "Mug" at bounding box center [335, 435] width 152 height 38
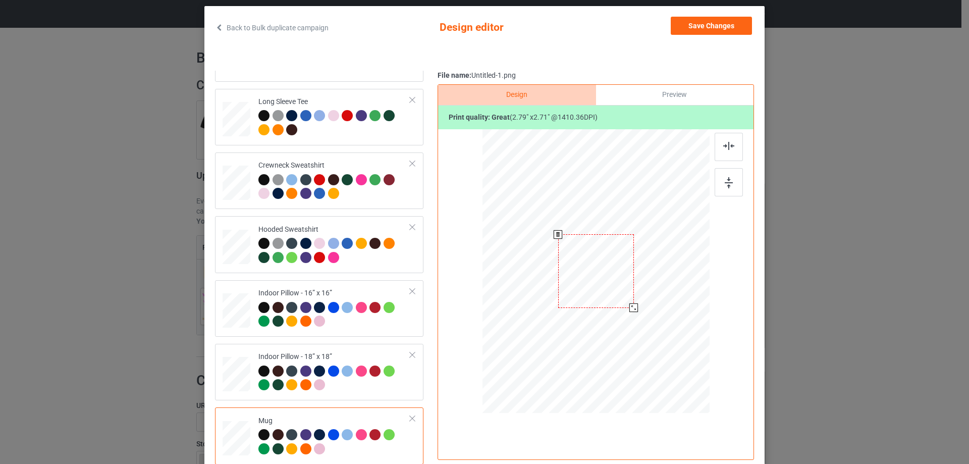
drag, startPoint x: 657, startPoint y: 336, endPoint x: 624, endPoint y: 302, distance: 47.5
click at [633, 302] on div at bounding box center [596, 271] width 227 height 94
drag, startPoint x: 614, startPoint y: 299, endPoint x: 676, endPoint y: 298, distance: 61.6
click at [676, 298] on div at bounding box center [657, 270] width 75 height 73
click at [727, 183] on img at bounding box center [729, 182] width 8 height 11
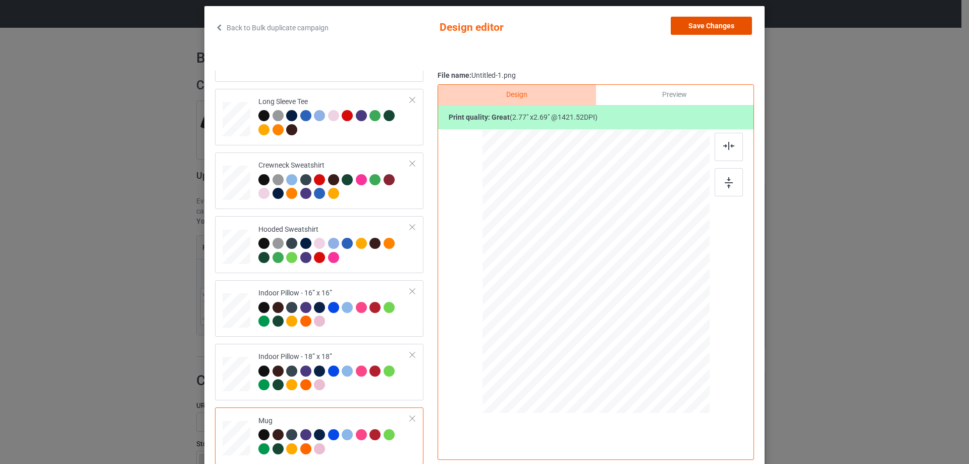
click at [706, 29] on button "Save Changes" at bounding box center [711, 26] width 81 height 18
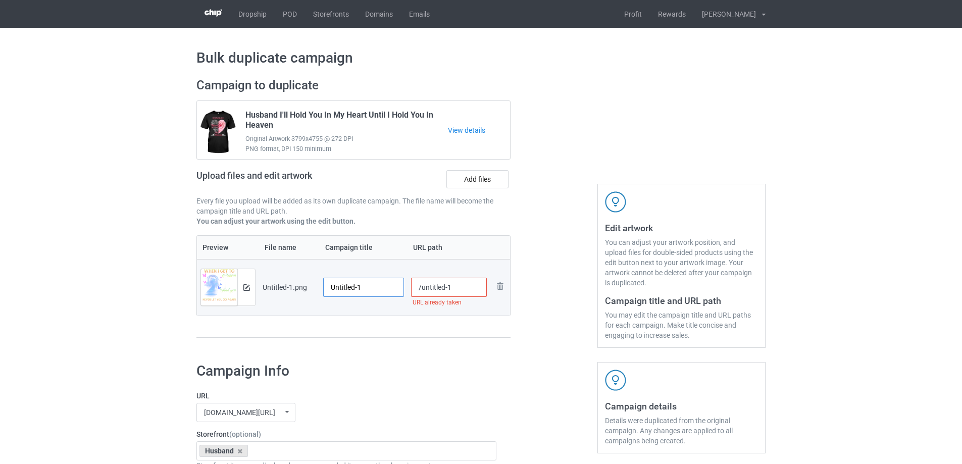
click at [353, 286] on input "Untitled-1" at bounding box center [363, 287] width 81 height 19
paste input "When I Get To Heaven I Love And Miss You Husband"
type input "When I Get To Heaven I Love And Miss You Husband"
click at [371, 312] on td "When I Get To Heaven I Love And Miss You Husband" at bounding box center [364, 287] width 88 height 57
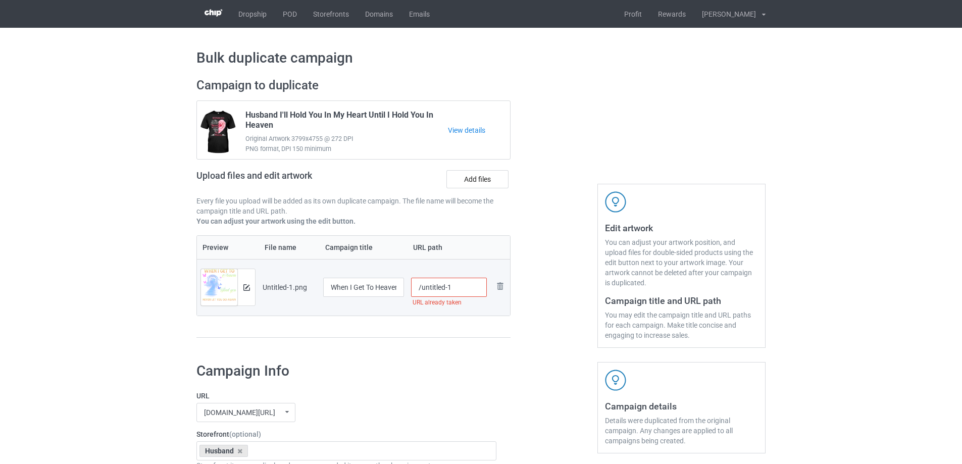
drag, startPoint x: 421, startPoint y: 289, endPoint x: 492, endPoint y: 285, distance: 71.8
click at [492, 285] on tr "Preview and edit artwork Untitled-1.png When I Get To Heaven I Love And Miss Yo…" at bounding box center [353, 287] width 313 height 57
type input "/hwig2"
click at [453, 327] on div "Preview File name Campaign title URL path Preview and edit artwork Untitled-1.p…" at bounding box center [353, 286] width 314 height 103
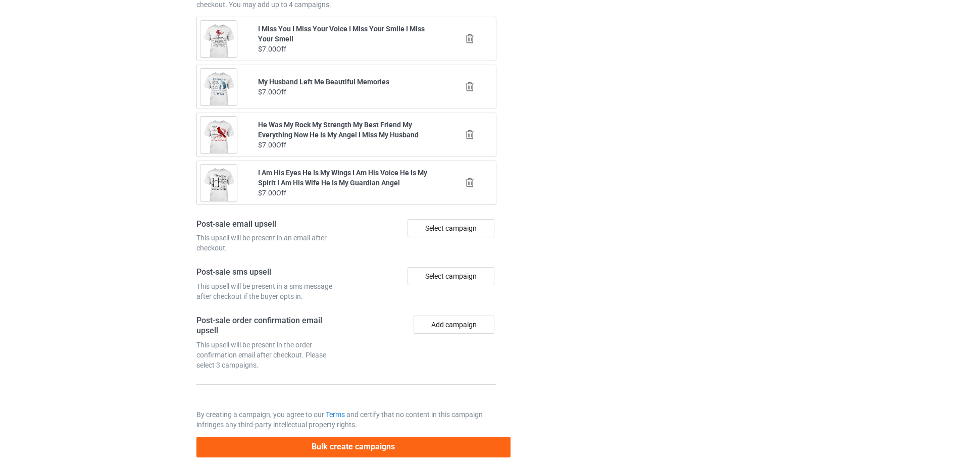
scroll to position [1161, 0]
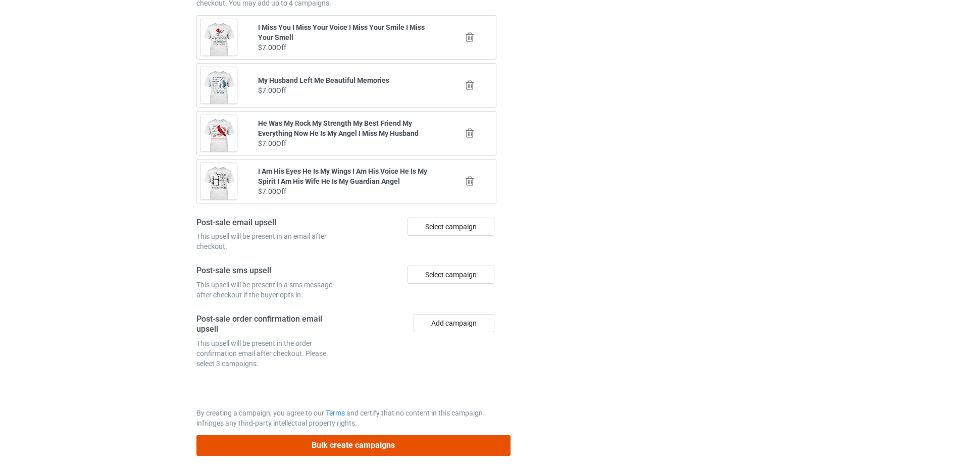
click at [404, 443] on button "Bulk create campaigns" at bounding box center [353, 445] width 314 height 21
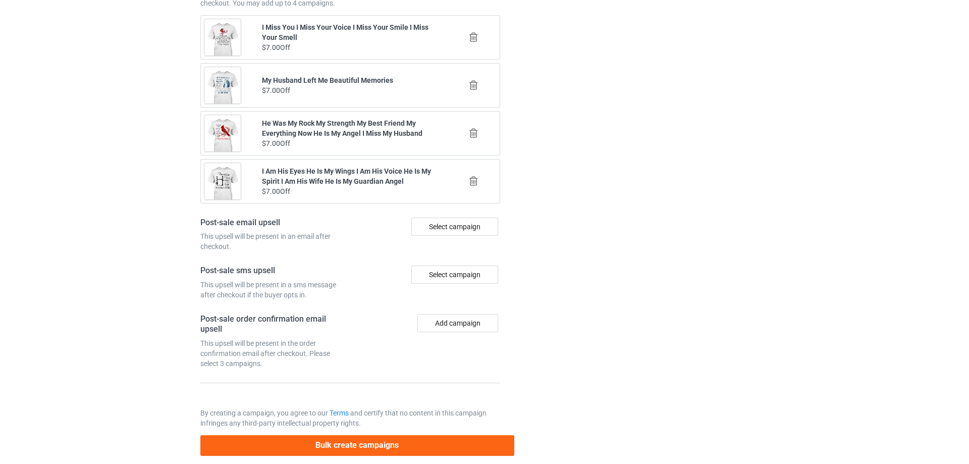
scroll to position [0, 0]
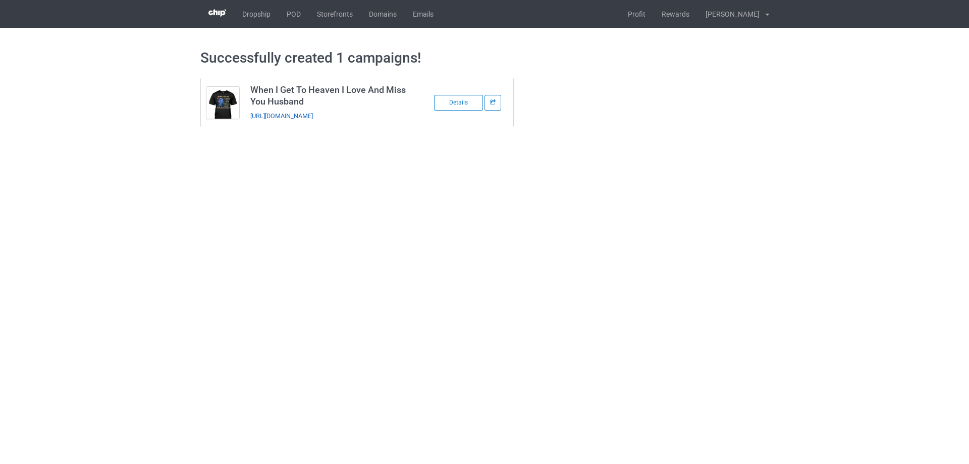
drag, startPoint x: 383, startPoint y: 119, endPoint x: 250, endPoint y: 116, distance: 132.8
click at [250, 116] on td "When I Get To Heaven I Love And Miss You Husband https://www.sendinglovetoheave…" at bounding box center [330, 102] width 171 height 48
copy link "https://www.sendinglovetoheaven.com/hwig2"
click at [449, 170] on body "Dropship POD Storefronts Domains Emails Profit Rewards Đỗ Cao Thái Settings Log…" at bounding box center [484, 232] width 969 height 464
click at [857, 267] on body "Dropship POD Storefronts Domains Emails Profit Rewards Đỗ Cao Thái Settings Log…" at bounding box center [484, 232] width 969 height 464
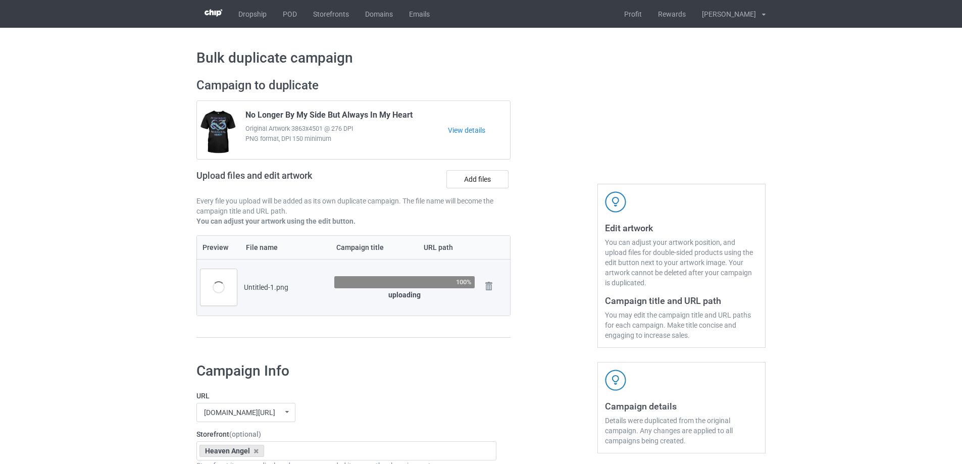
drag, startPoint x: 587, startPoint y: 261, endPoint x: 588, endPoint y: 235, distance: 25.8
click at [588, 255] on div at bounding box center [554, 213] width 73 height 284
click at [570, 224] on div at bounding box center [554, 213] width 73 height 284
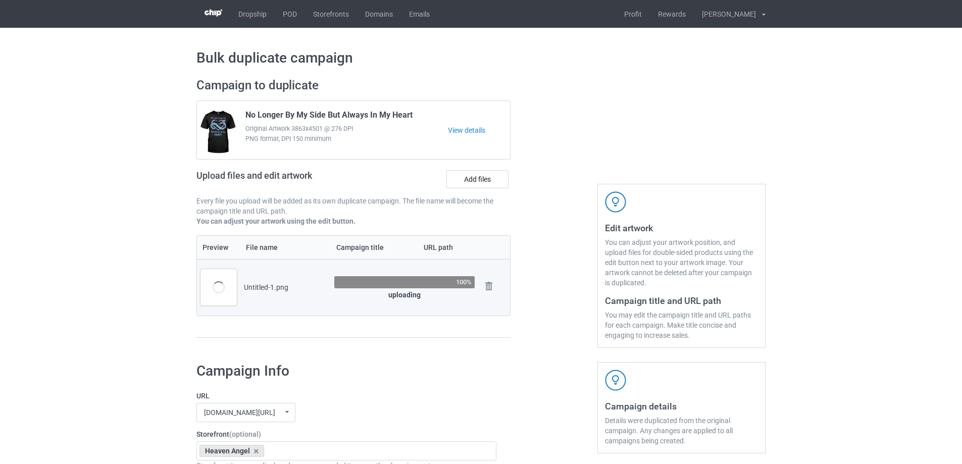
click at [570, 224] on div at bounding box center [554, 213] width 73 height 284
click at [569, 224] on div at bounding box center [554, 213] width 73 height 284
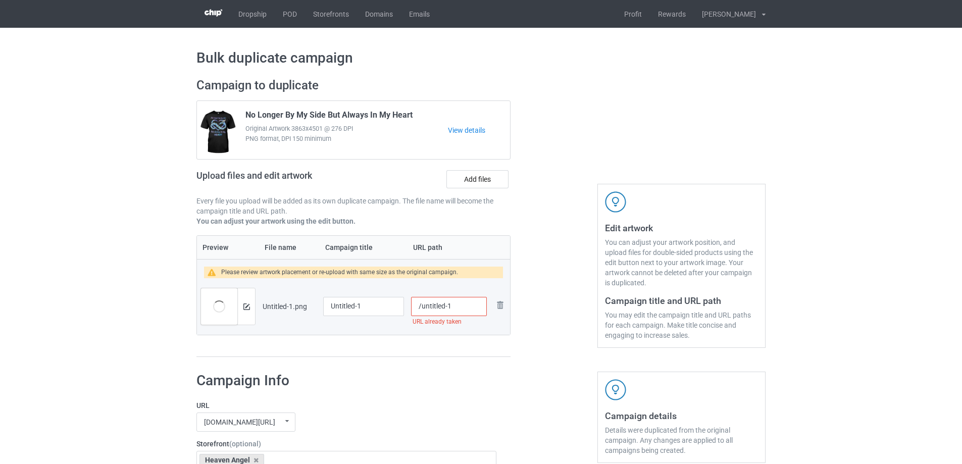
click at [562, 222] on div at bounding box center [554, 218] width 73 height 294
click at [244, 313] on div at bounding box center [246, 306] width 18 height 36
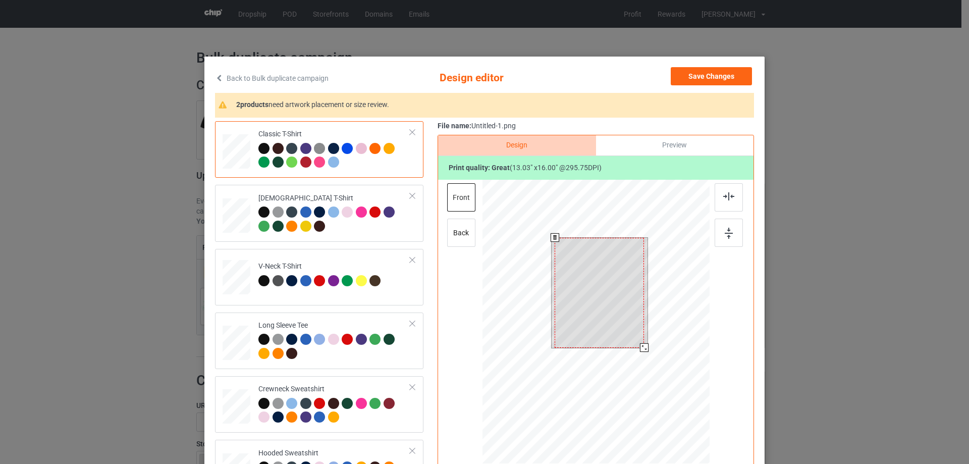
click at [666, 363] on div at bounding box center [596, 323] width 227 height 287
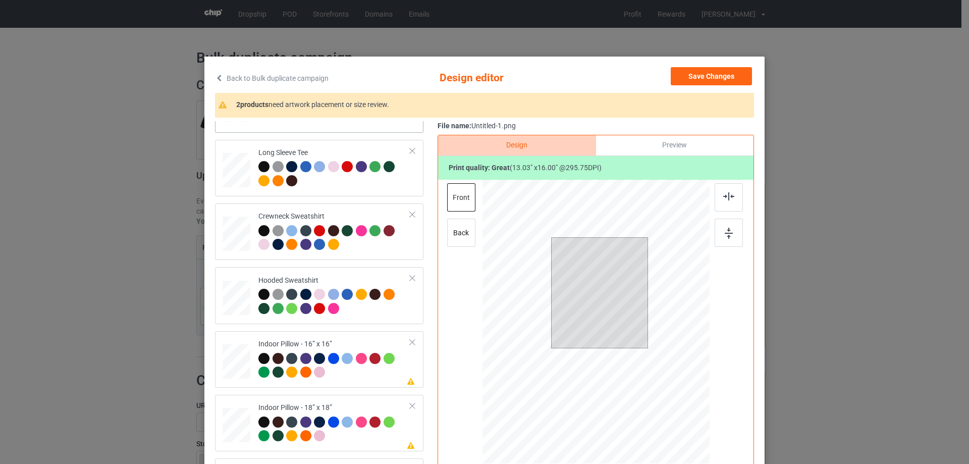
scroll to position [173, 0]
click at [247, 351] on td at bounding box center [238, 359] width 30 height 48
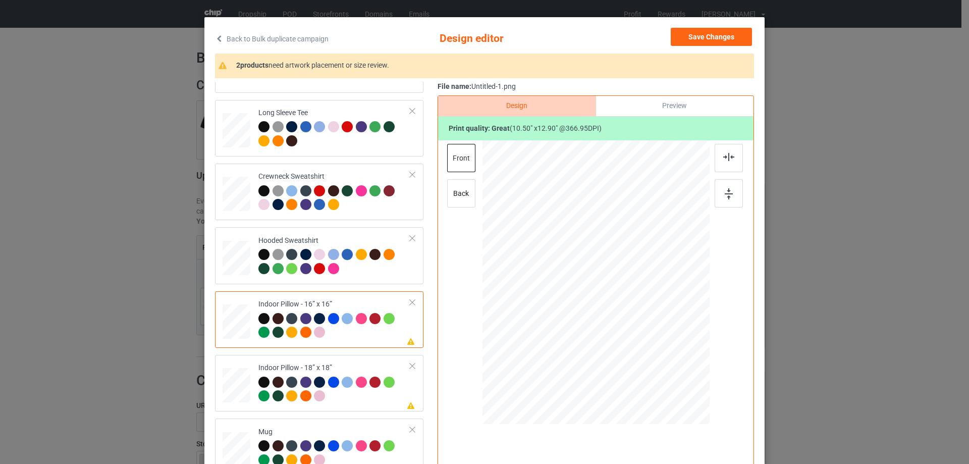
scroll to position [101, 0]
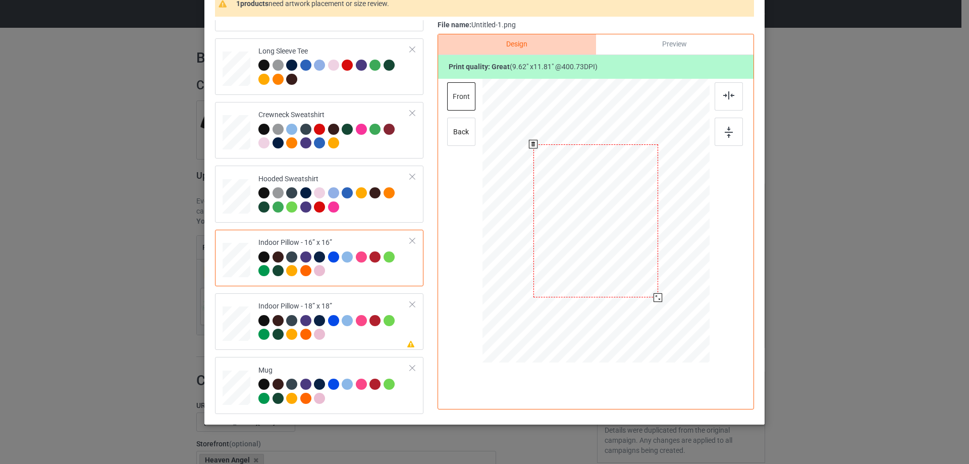
drag, startPoint x: 663, startPoint y: 304, endPoint x: 659, endPoint y: 295, distance: 9.8
click at [659, 295] on div at bounding box center [596, 221] width 227 height 227
click at [682, 41] on div "Preview" at bounding box center [675, 44] width 158 height 20
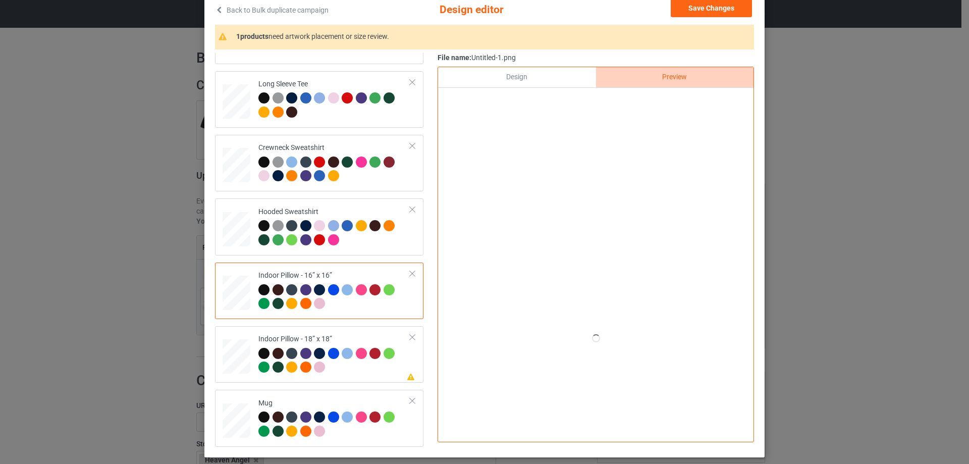
scroll to position [50, 0]
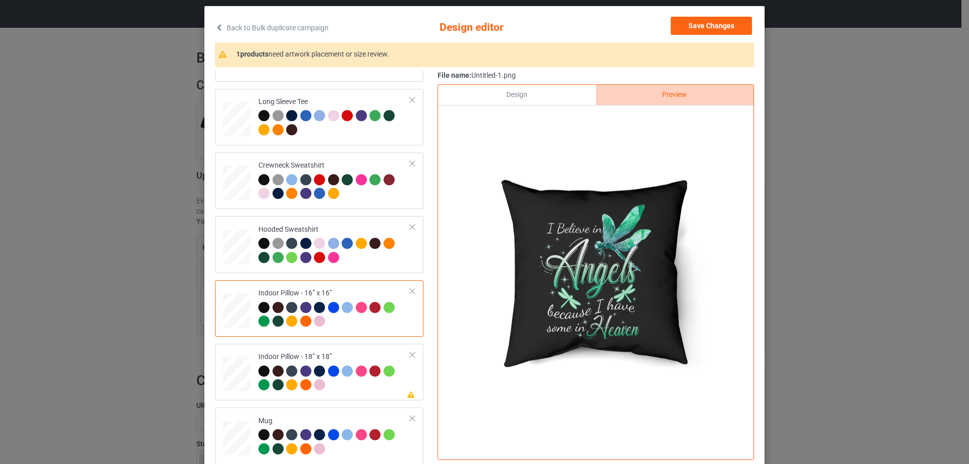
click at [560, 97] on div "Design" at bounding box center [517, 95] width 158 height 20
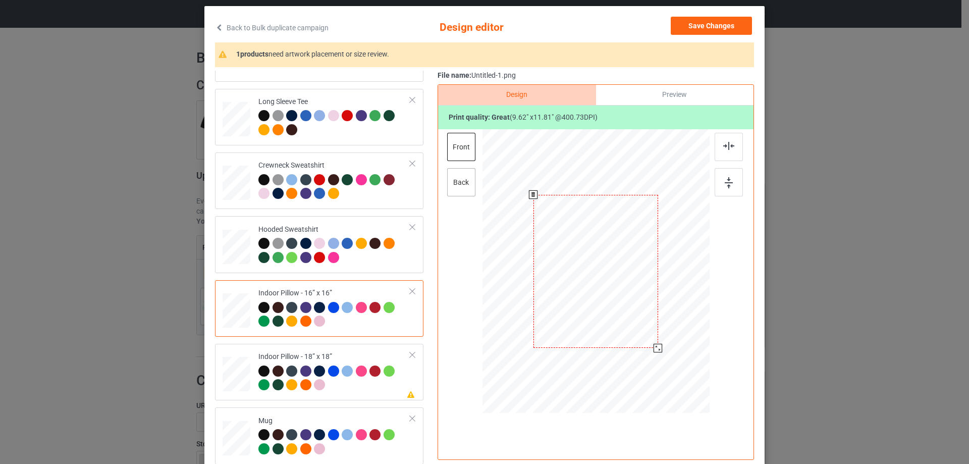
click at [470, 186] on div "back" at bounding box center [461, 182] width 28 height 28
drag, startPoint x: 662, startPoint y: 355, endPoint x: 660, endPoint y: 347, distance: 8.8
click at [660, 347] on div at bounding box center [659, 348] width 9 height 9
click at [354, 353] on div "Indoor Pillow - 18” x 18”" at bounding box center [335, 371] width 152 height 38
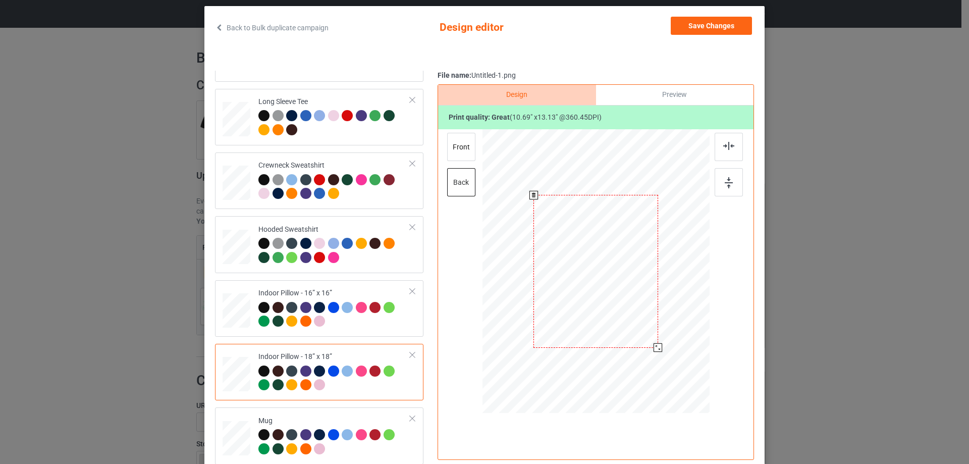
drag, startPoint x: 661, startPoint y: 354, endPoint x: 658, endPoint y: 344, distance: 10.1
click at [658, 344] on div at bounding box center [658, 347] width 9 height 9
click at [456, 149] on div "front" at bounding box center [461, 147] width 28 height 28
click at [659, 349] on div at bounding box center [659, 348] width 9 height 9
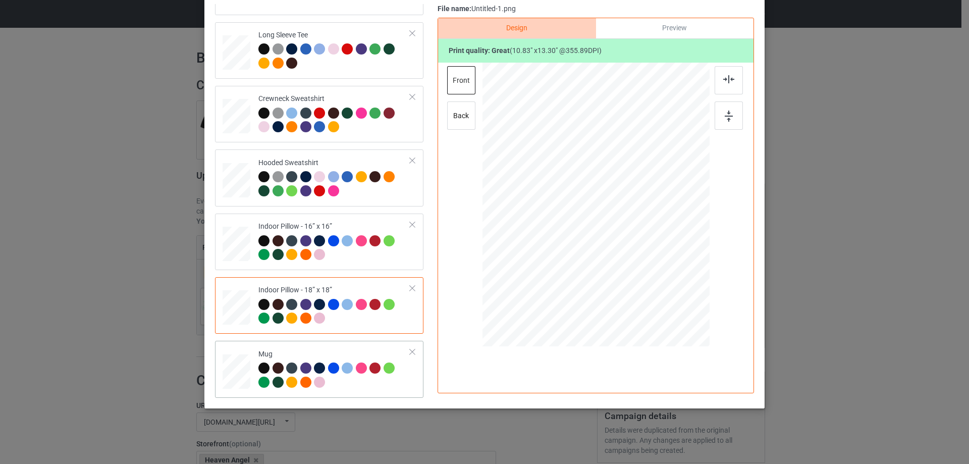
scroll to position [119, 0]
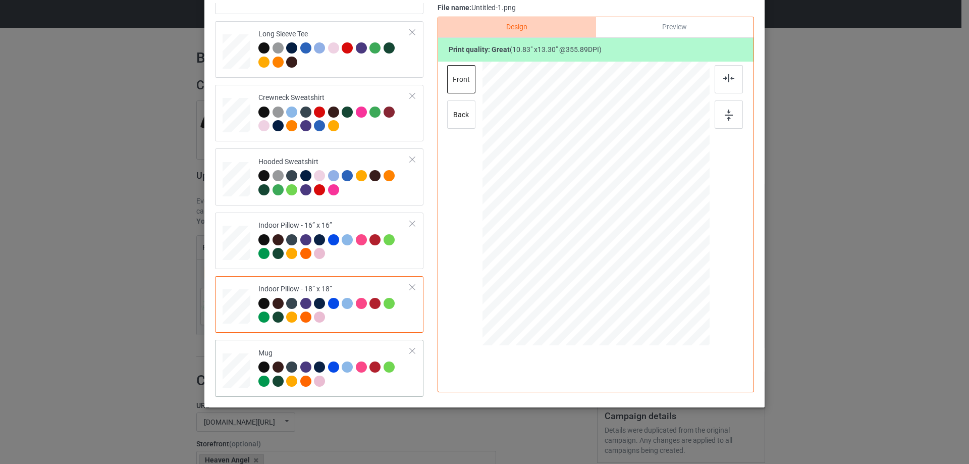
click at [351, 352] on div "Mug" at bounding box center [335, 367] width 152 height 38
click at [689, 244] on div at bounding box center [692, 245] width 9 height 9
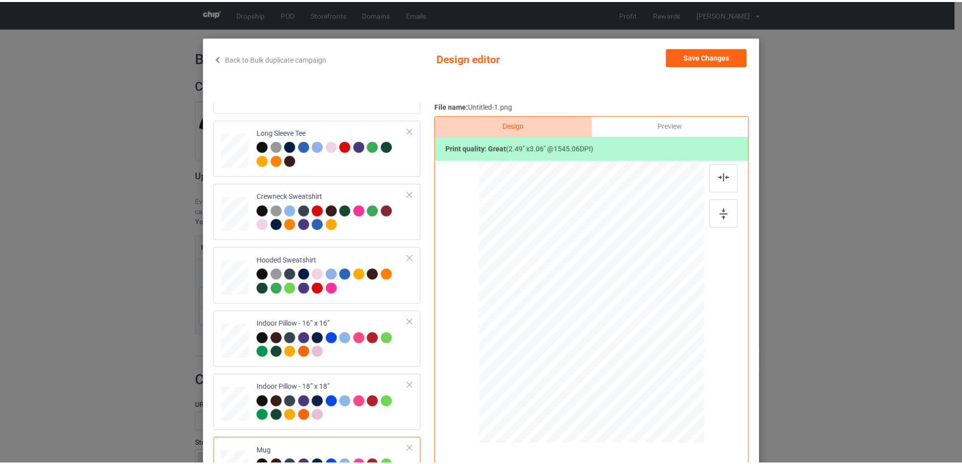
scroll to position [18, 0]
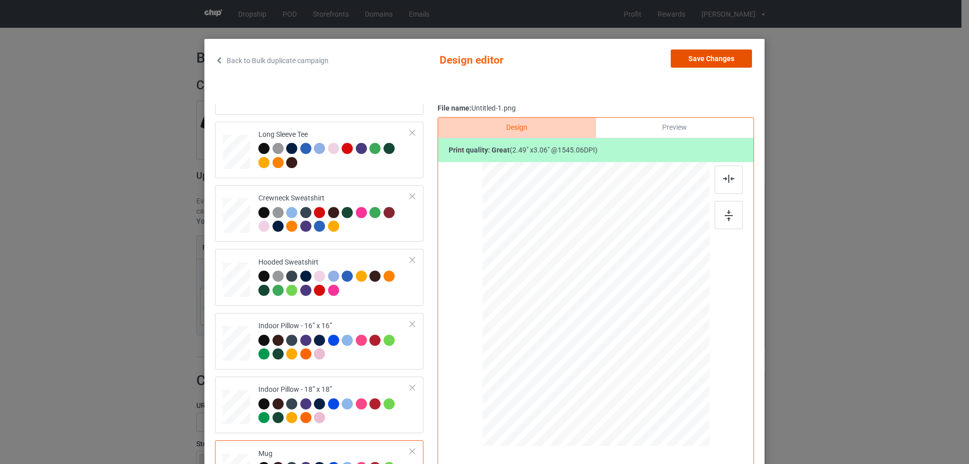
click at [701, 60] on button "Save Changes" at bounding box center [711, 58] width 81 height 18
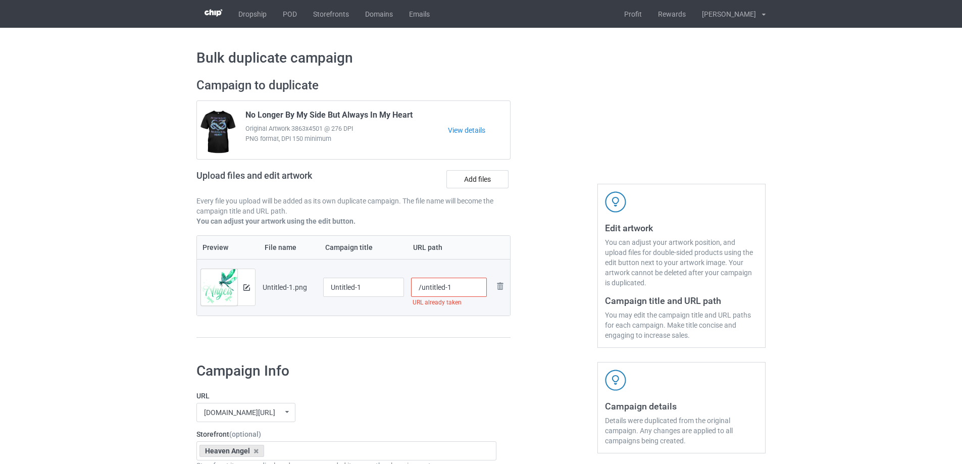
click at [367, 303] on div at bounding box center [363, 300] width 81 height 6
click at [370, 292] on input "Untitled-1" at bounding box center [363, 287] width 81 height 19
paste input "I Believe In Angels Because I Have Some In Heaven"
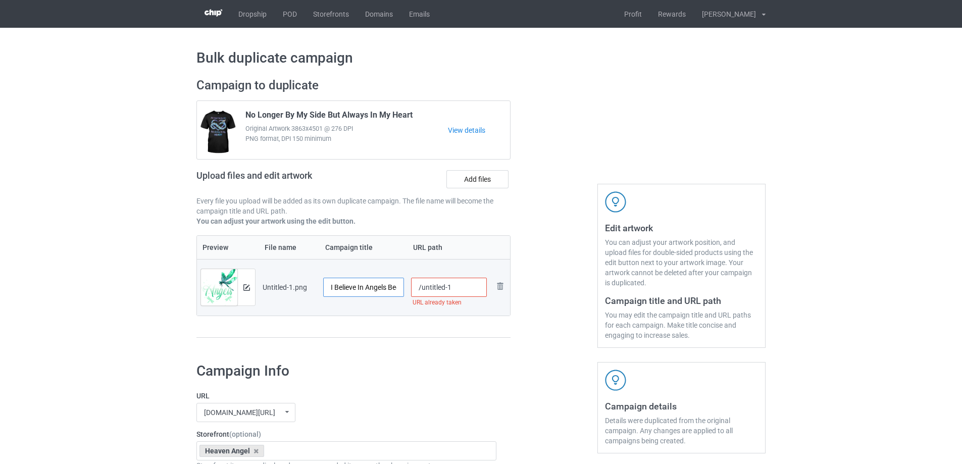
scroll to position [0, 94]
type input "I Believe In Angels Because I Have Some In Heaven"
click at [383, 318] on div "Preview File name Campaign title URL path Preview and edit artwork Untitled-1.p…" at bounding box center [353, 286] width 314 height 103
drag, startPoint x: 422, startPoint y: 287, endPoint x: 504, endPoint y: 288, distance: 82.3
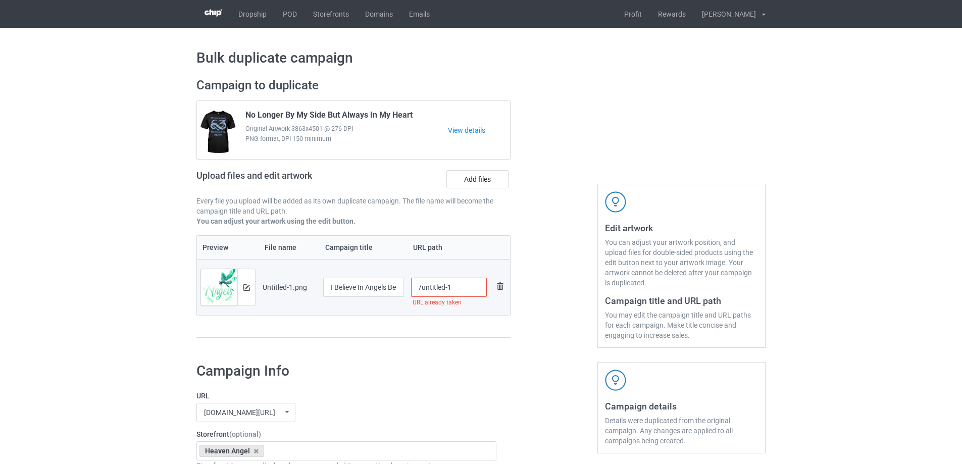
click at [503, 288] on tr "Preview and edit artwork Untitled-1.png I Believe In Angels Because I Have Some…" at bounding box center [353, 287] width 313 height 57
type input "/ibi10"
click at [536, 266] on div at bounding box center [554, 213] width 73 height 284
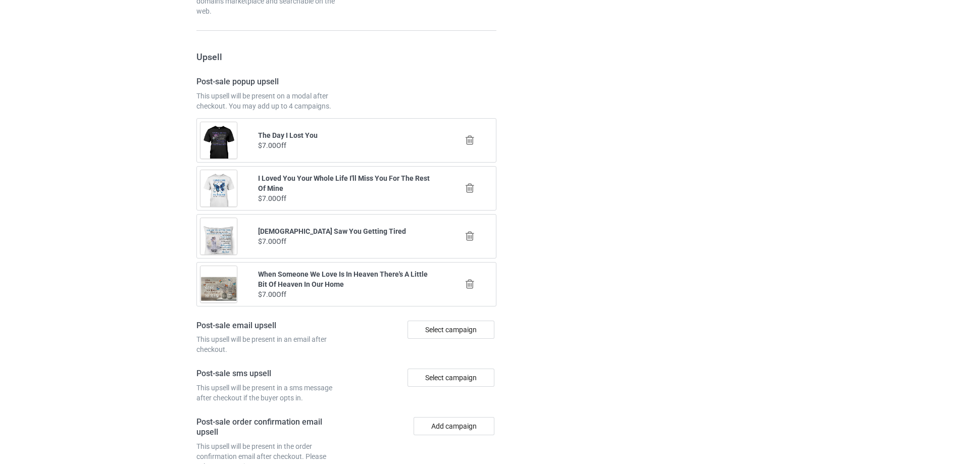
scroll to position [1175, 0]
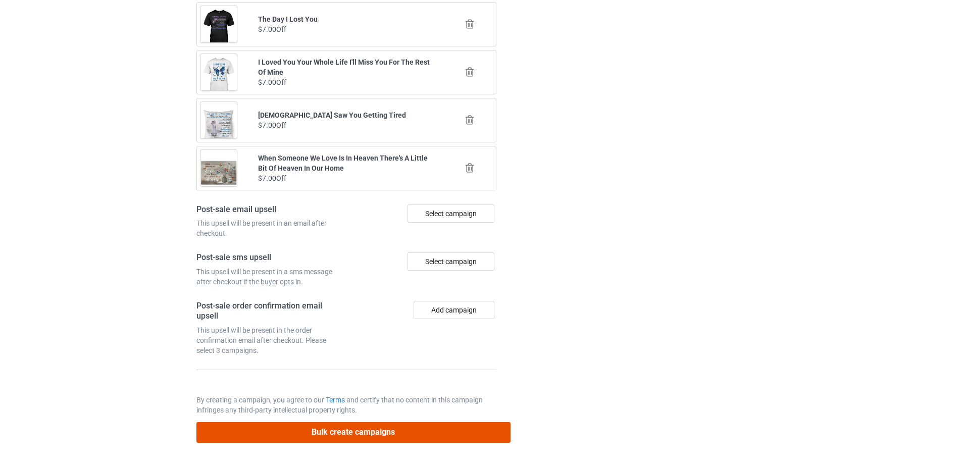
click at [423, 437] on button "Bulk create campaigns" at bounding box center [353, 432] width 314 height 21
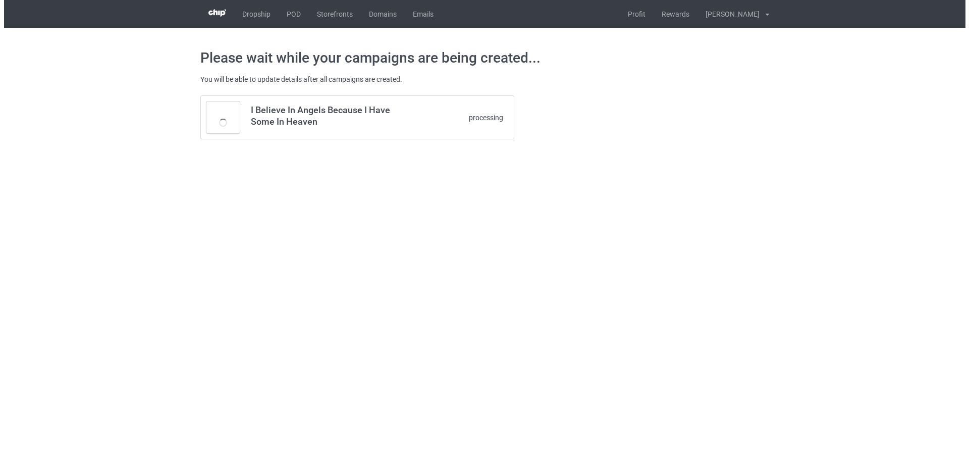
scroll to position [0, 0]
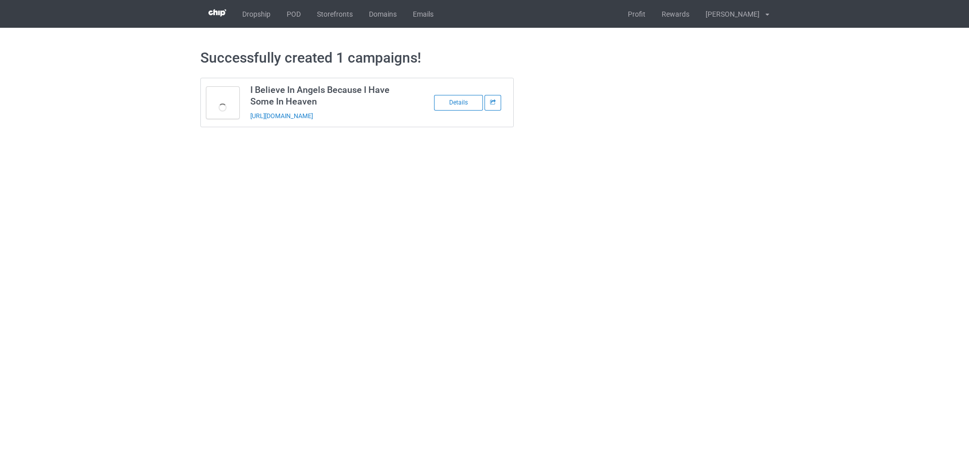
drag, startPoint x: 388, startPoint y: 117, endPoint x: 242, endPoint y: 123, distance: 146.5
click at [242, 123] on tbody "I Believe In Angels Because I Have Some In Heaven [URL][DOMAIN_NAME] Details" at bounding box center [357, 102] width 313 height 48
click at [244, 122] on td at bounding box center [223, 102] width 44 height 48
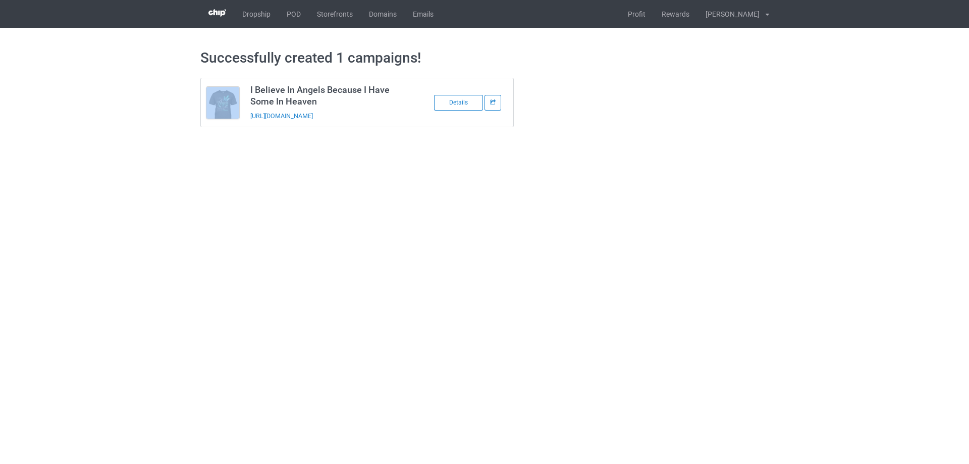
drag, startPoint x: 395, startPoint y: 115, endPoint x: 248, endPoint y: 122, distance: 147.6
click at [248, 122] on td "I Believe In Angels Because I Have Some In Heaven [URL][DOMAIN_NAME]" at bounding box center [330, 102] width 171 height 48
copy link "[URL][DOMAIN_NAME]"
